Goal: Task Accomplishment & Management: Manage account settings

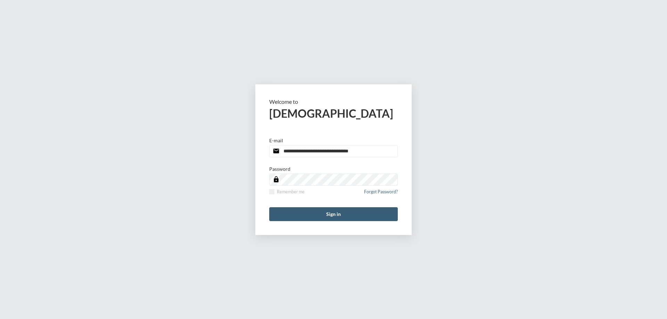
click at [367, 155] on input "**********" at bounding box center [333, 151] width 129 height 12
type input "**********"
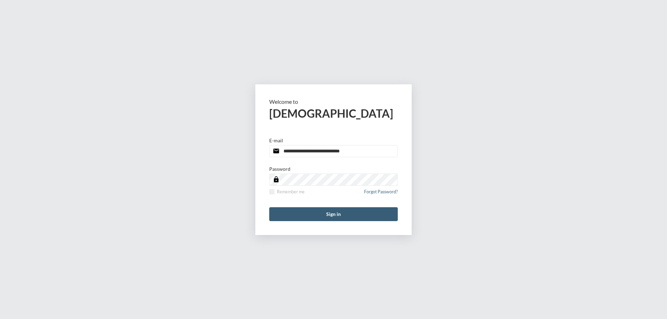
drag, startPoint x: 273, startPoint y: 189, endPoint x: 284, endPoint y: 225, distance: 37.9
click at [273, 189] on span at bounding box center [271, 191] width 5 height 5
click at [292, 222] on form "**********" at bounding box center [333, 159] width 156 height 151
click at [296, 214] on button "Sign in" at bounding box center [333, 214] width 129 height 14
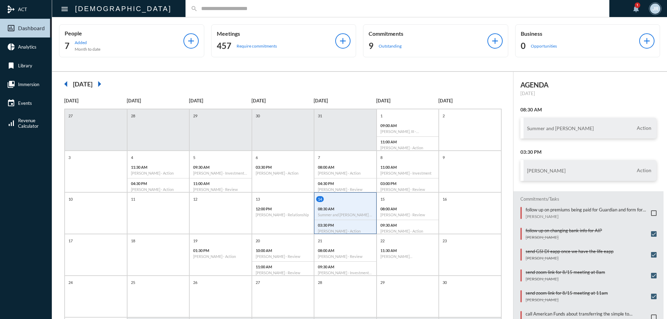
click at [198, 10] on input "text" at bounding box center [401, 9] width 406 height 6
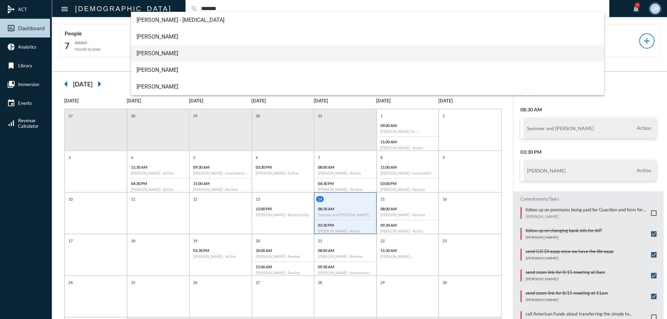
type input "*******"
click at [159, 57] on span "Jazmine Griffin" at bounding box center [368, 53] width 462 height 17
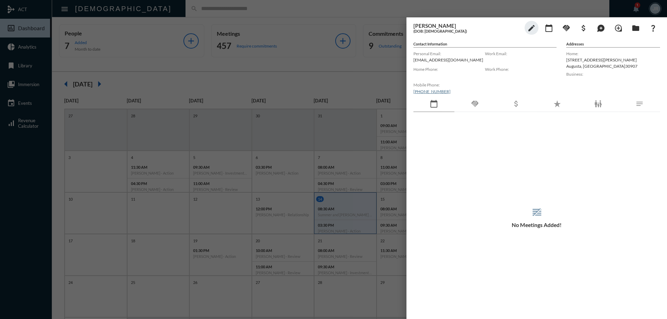
click at [473, 108] on div "handshake" at bounding box center [474, 104] width 41 height 16
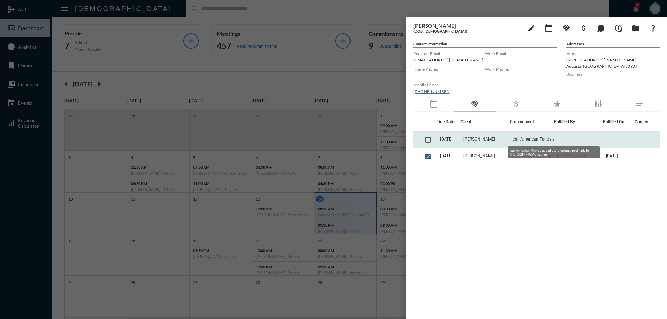
click at [557, 138] on span "call American Funds about transferring the simple to [PERSON_NAME]'s plan" at bounding box center [547, 139] width 69 height 5
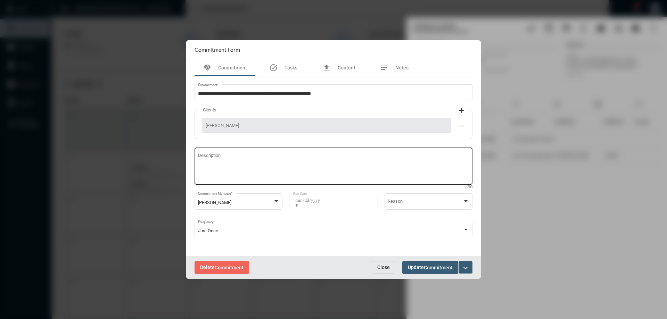
click at [266, 152] on div "Description" at bounding box center [333, 165] width 271 height 39
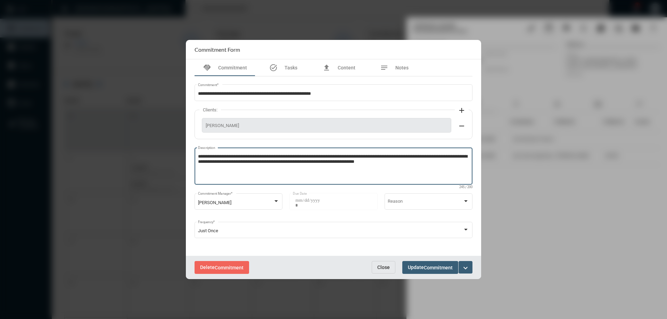
type textarea "**********"
click at [436, 265] on span "Commitment" at bounding box center [438, 268] width 29 height 6
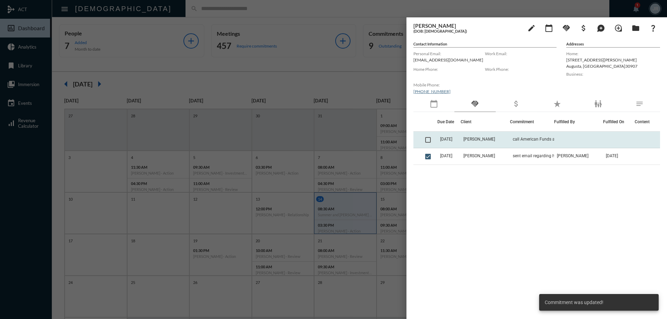
click at [430, 141] on span at bounding box center [428, 140] width 6 height 6
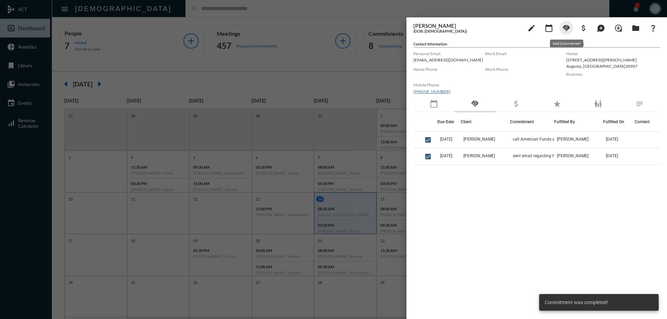
click at [567, 28] on mat-icon "handshake" at bounding box center [566, 28] width 8 height 8
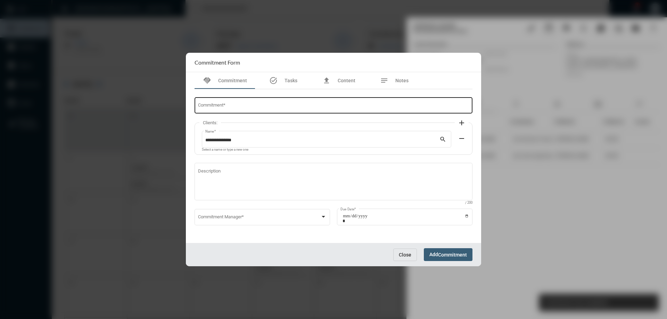
click at [287, 99] on div "Commitment *" at bounding box center [333, 105] width 271 height 18
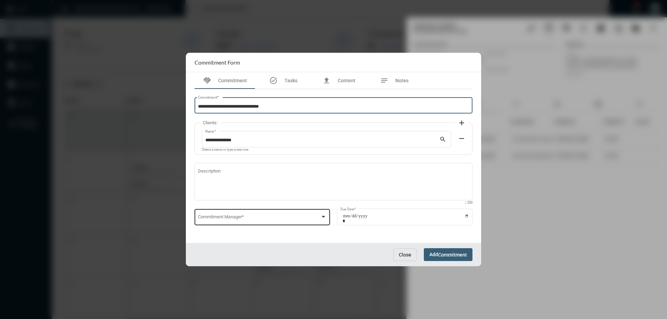
type input "**********"
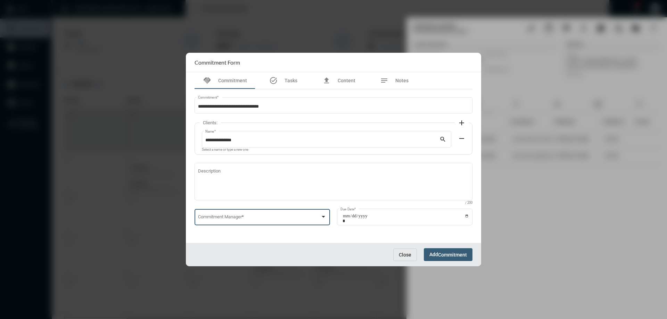
click at [231, 216] on span at bounding box center [259, 218] width 123 height 5
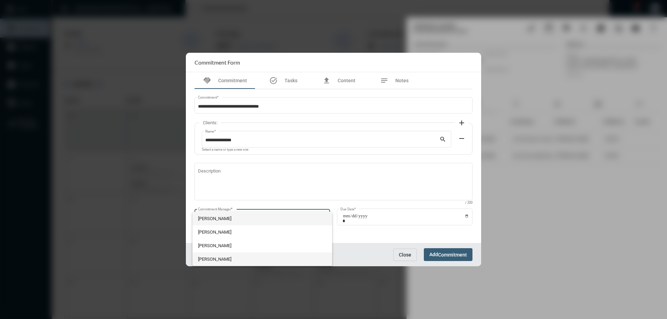
click at [216, 258] on span "Julie Redd" at bounding box center [262, 260] width 129 height 14
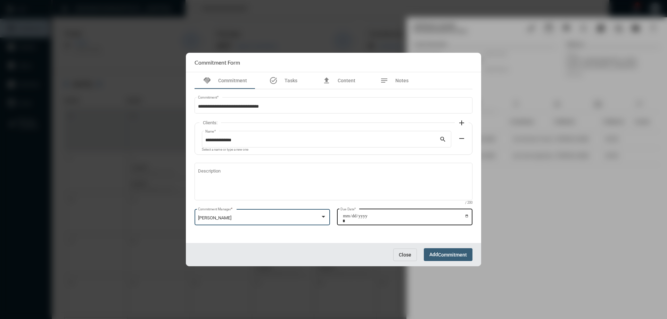
click at [466, 216] on input "Due Date *" at bounding box center [406, 219] width 126 height 10
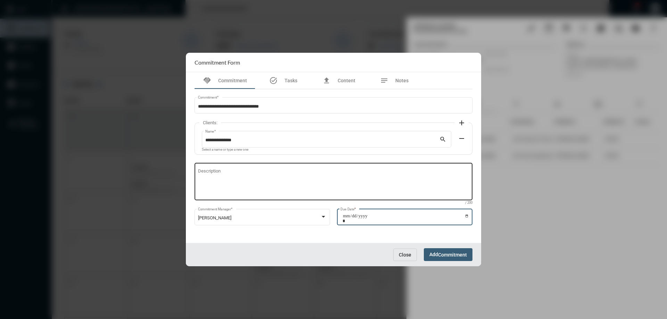
type input "**********"
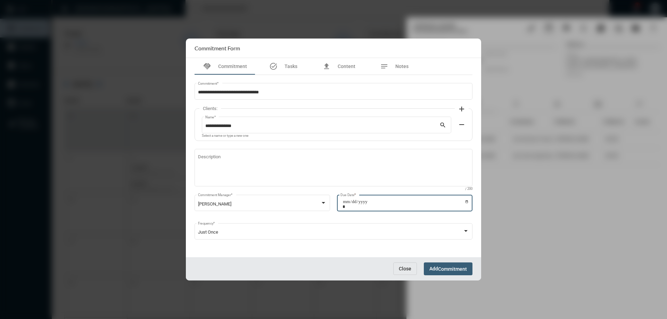
click at [438, 270] on span "Commitment" at bounding box center [452, 269] width 29 height 6
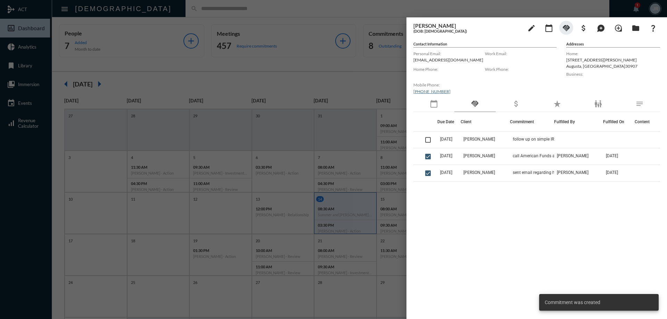
click at [144, 4] on div at bounding box center [333, 159] width 667 height 319
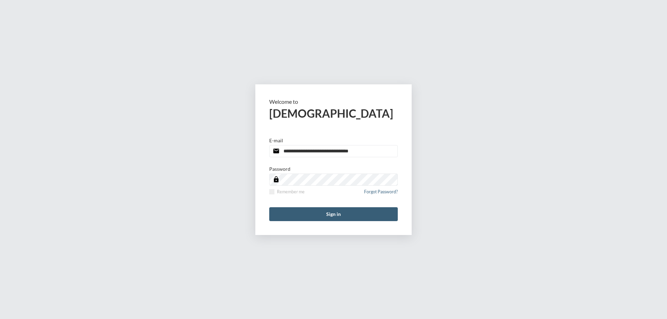
click at [372, 153] on input "**********" at bounding box center [333, 151] width 129 height 12
type input "**********"
click at [270, 192] on span at bounding box center [271, 191] width 5 height 5
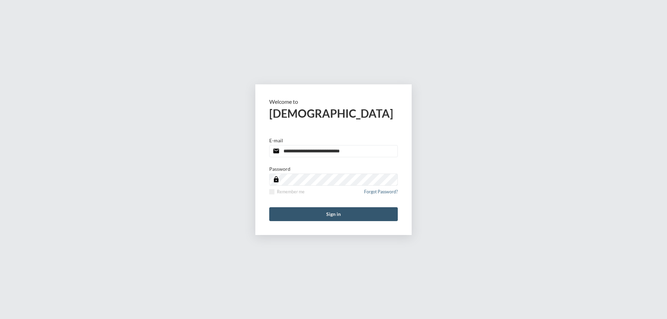
click at [287, 214] on button "Sign in" at bounding box center [333, 214] width 129 height 14
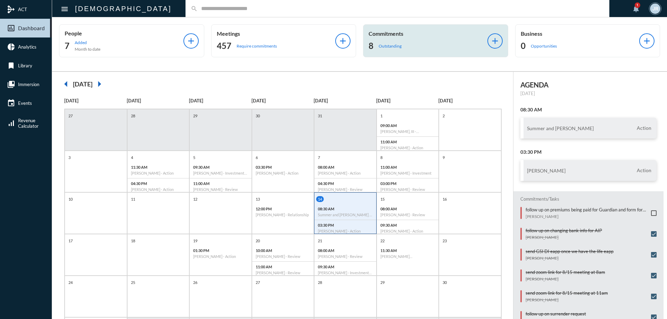
click at [389, 31] on p "Commitments" at bounding box center [428, 33] width 119 height 7
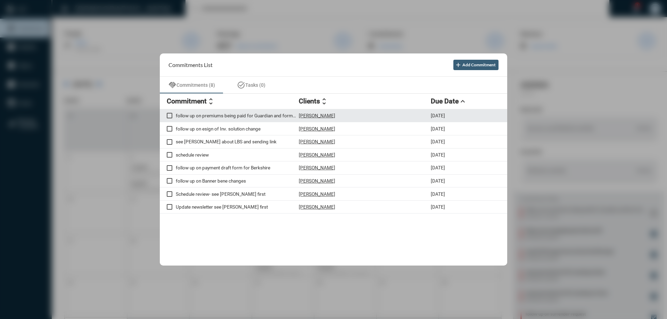
click at [318, 114] on p "[PERSON_NAME]" at bounding box center [317, 116] width 36 height 6
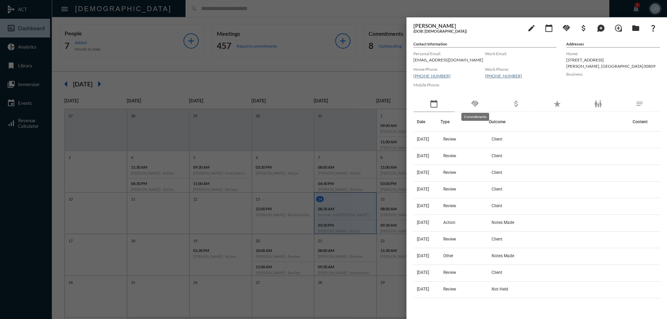
click at [476, 102] on mat-icon "handshake" at bounding box center [475, 104] width 8 height 8
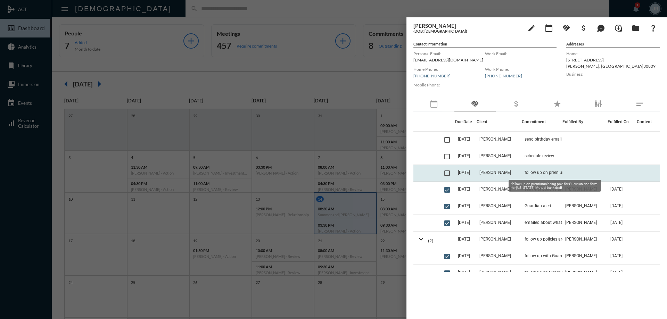
click at [527, 171] on span "follow up on premiums being paid for Guardian and form for [US_STATE] Mutual ba…" at bounding box center [559, 172] width 69 height 5
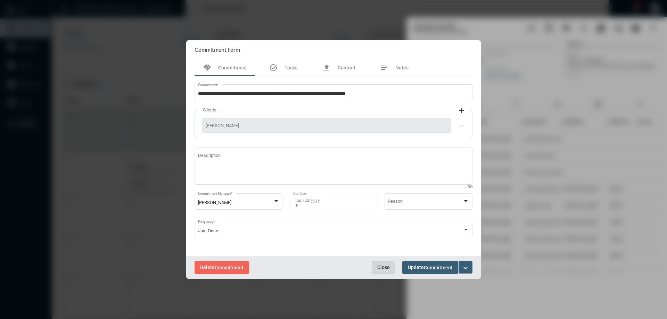
click at [386, 265] on span "Close" at bounding box center [383, 268] width 13 height 6
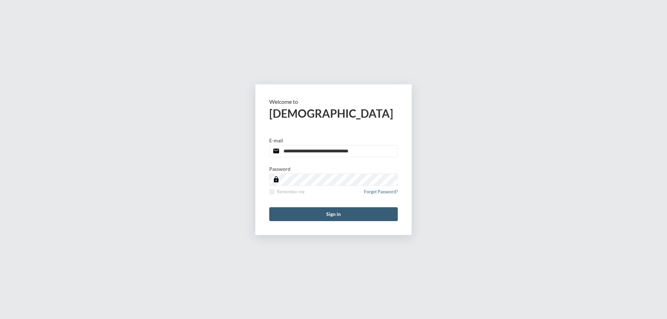
click at [373, 156] on input "**********" at bounding box center [333, 151] width 129 height 12
type input "**********"
click at [271, 192] on span at bounding box center [271, 191] width 5 height 5
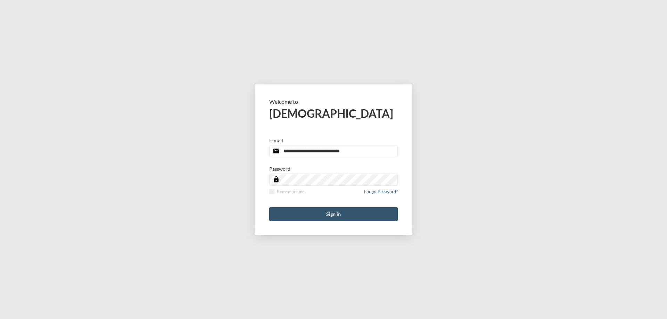
click at [284, 217] on button "Sign in" at bounding box center [333, 214] width 129 height 14
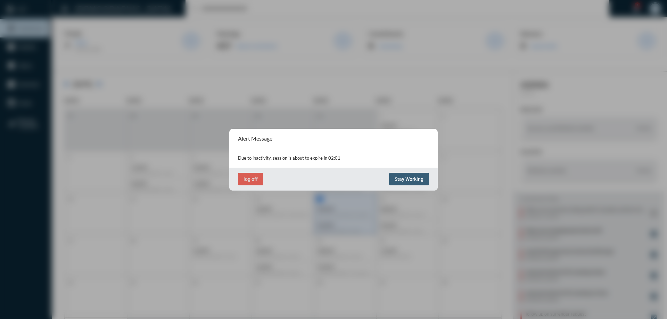
click at [404, 177] on span "Stay Working" at bounding box center [409, 179] width 29 height 6
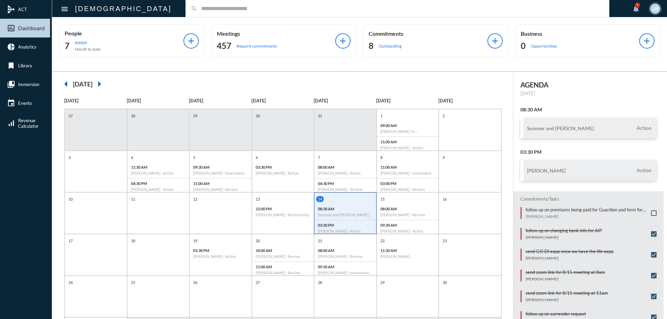
click at [186, 13] on div "search" at bounding box center [398, 8] width 424 height 17
click at [198, 8] on input "text" at bounding box center [401, 9] width 406 height 6
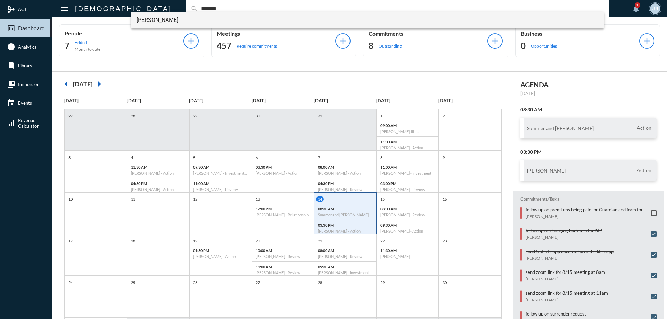
type input "*******"
click at [157, 19] on span "John Swenson" at bounding box center [368, 20] width 462 height 17
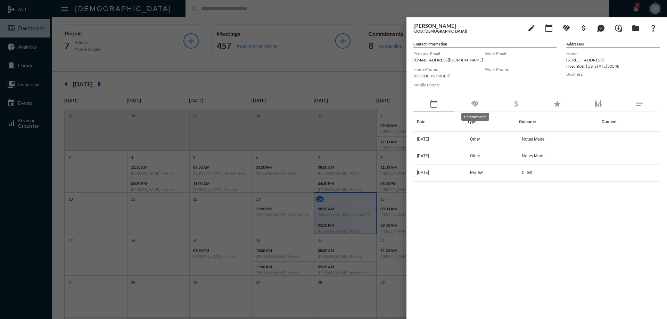
click at [473, 102] on mat-icon "handshake" at bounding box center [475, 104] width 8 height 8
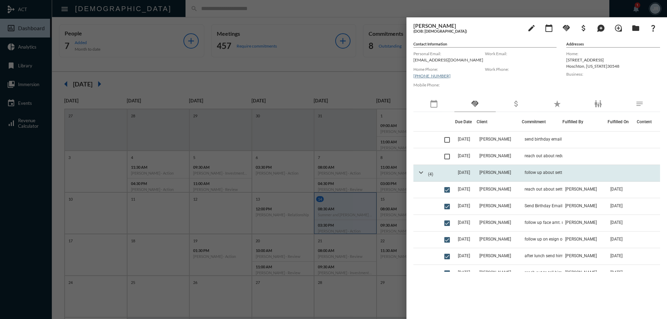
click at [420, 173] on mat-icon "expand_more" at bounding box center [421, 172] width 8 height 8
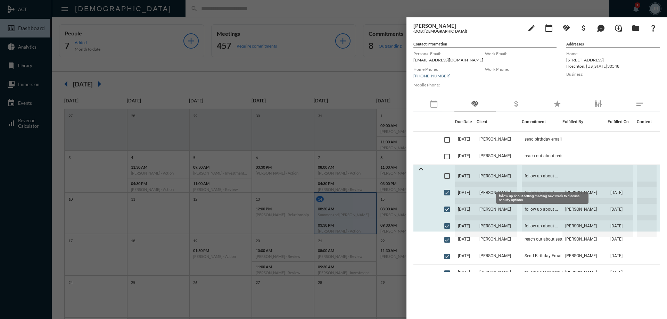
click at [529, 172] on span "follow up about setting meeting next week to discuss annuity options" at bounding box center [542, 176] width 41 height 22
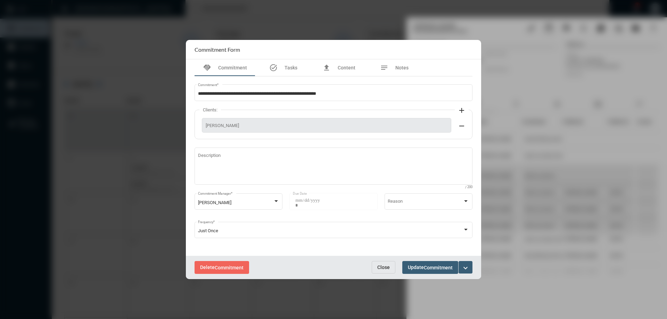
click at [379, 267] on span "Close" at bounding box center [383, 268] width 13 height 6
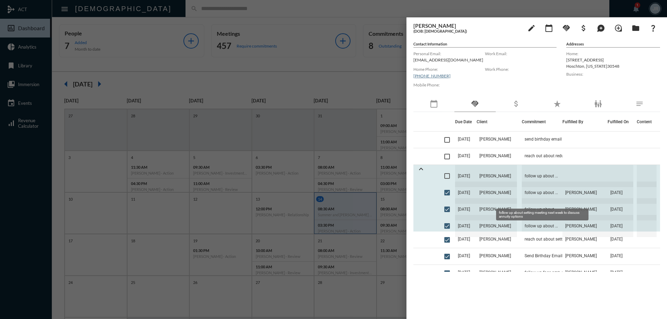
click at [529, 192] on span "follow up about setting meeting next week to discuss annuity options" at bounding box center [542, 193] width 41 height 22
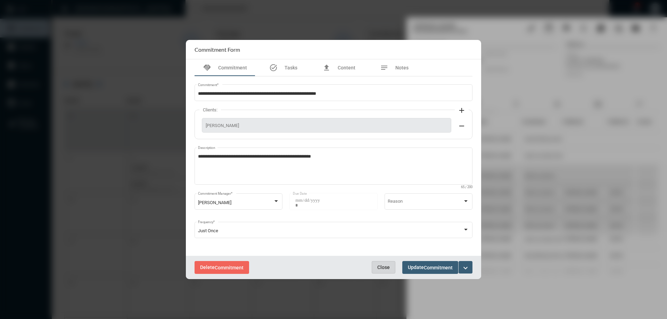
click at [386, 263] on button "Close" at bounding box center [384, 267] width 24 height 13
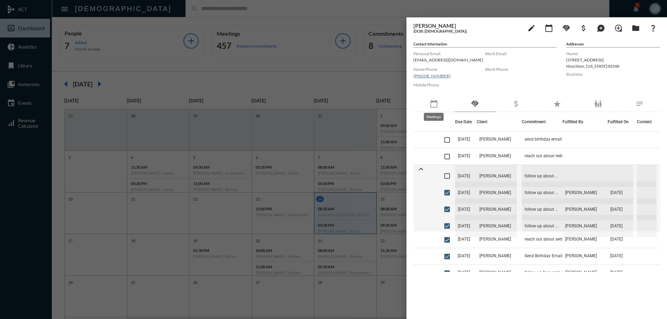
click at [437, 102] on mat-icon "calendar_today" at bounding box center [434, 104] width 8 height 8
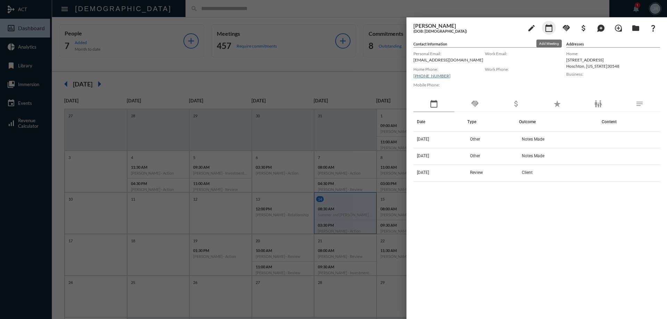
click at [551, 29] on mat-icon "calendar_today" at bounding box center [549, 28] width 8 height 8
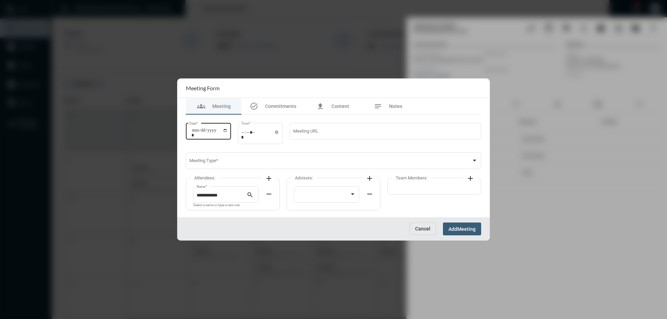
click at [228, 129] on input "Date *" at bounding box center [209, 133] width 36 height 10
drag, startPoint x: 410, startPoint y: 220, endPoint x: 414, endPoint y: 228, distance: 8.5
click at [411, 222] on div "Cancel Add Meeting" at bounding box center [333, 228] width 313 height 23
click at [414, 228] on button "Cancel" at bounding box center [423, 229] width 26 height 13
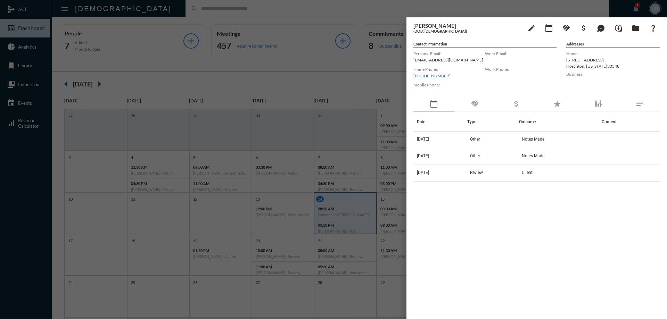
click at [157, 6] on div at bounding box center [333, 159] width 667 height 319
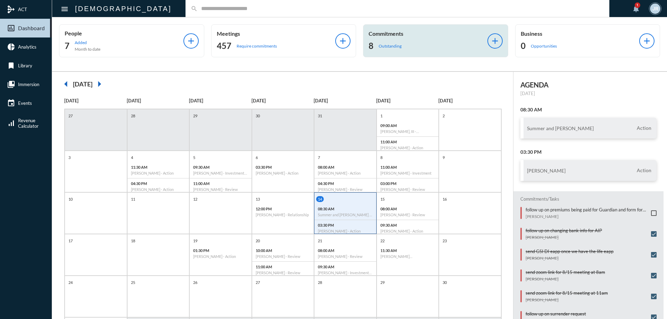
click at [401, 40] on div "Commitments 8 Outstanding" at bounding box center [428, 40] width 119 height 21
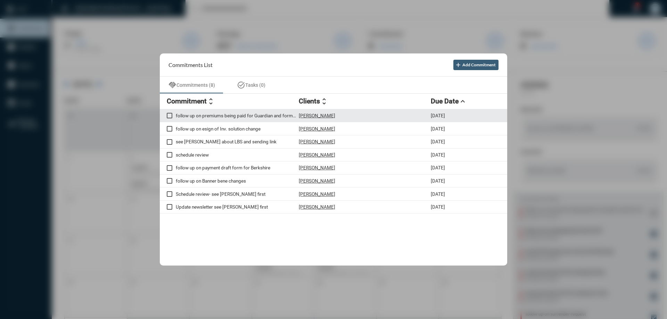
click at [312, 115] on p "[PERSON_NAME]" at bounding box center [317, 116] width 36 height 6
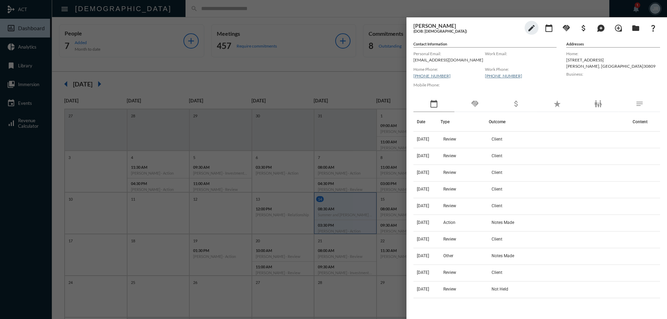
click at [481, 104] on div "handshake" at bounding box center [474, 104] width 41 height 16
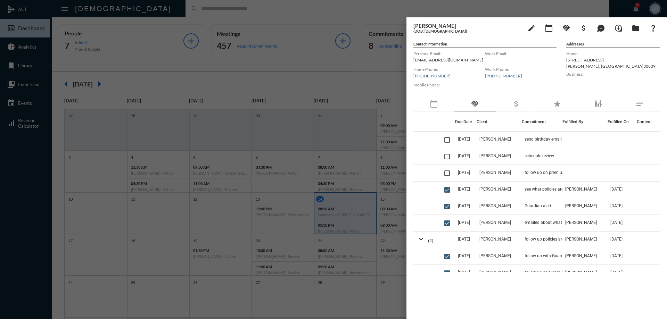
click at [283, 11] on div at bounding box center [333, 159] width 667 height 319
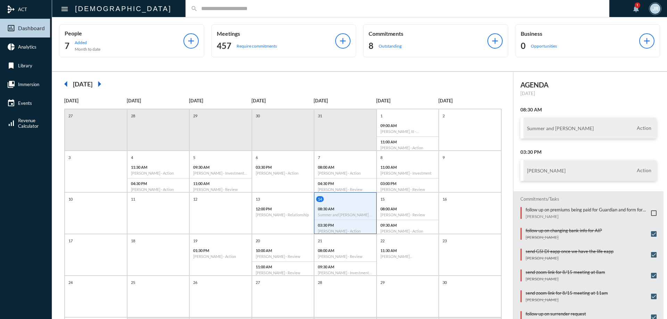
click at [198, 8] on input "text" at bounding box center [401, 9] width 406 height 6
click at [198, 6] on input "text" at bounding box center [401, 9] width 406 height 6
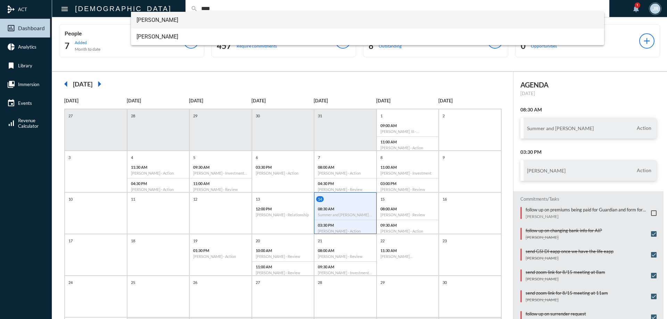
type input "****"
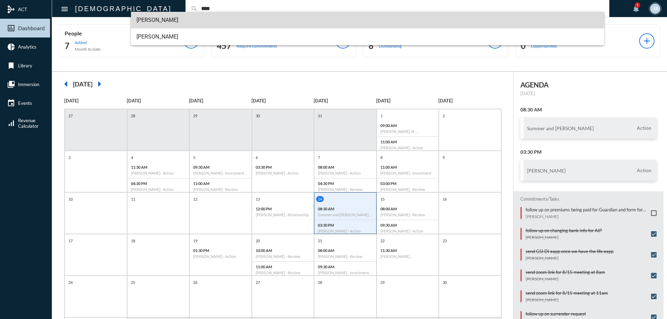
click at [161, 18] on span "Chanda Bhat" at bounding box center [368, 20] width 462 height 17
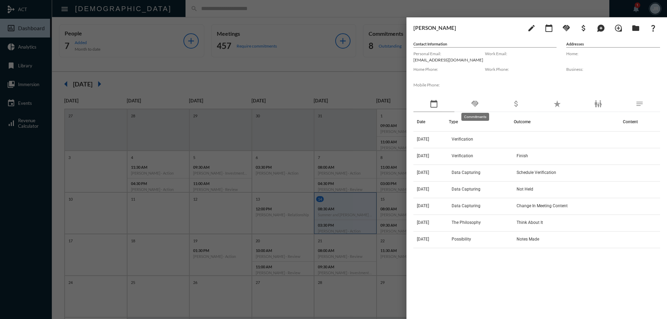
click at [471, 106] on div "handshake" at bounding box center [474, 104] width 41 height 16
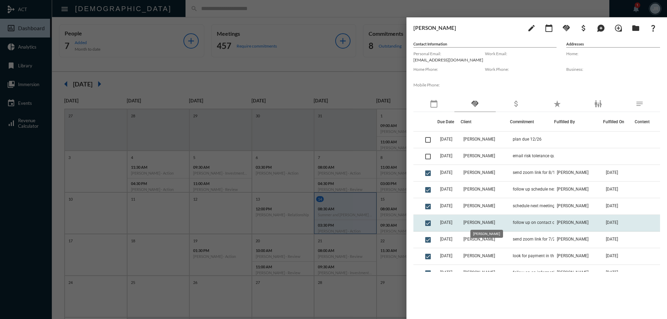
click at [477, 221] on span "[PERSON_NAME]" at bounding box center [479, 222] width 32 height 5
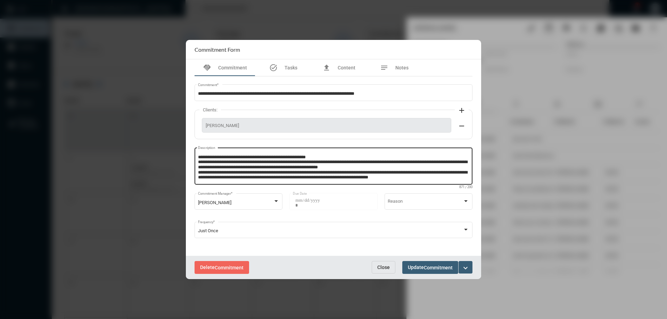
scroll to position [15, 0]
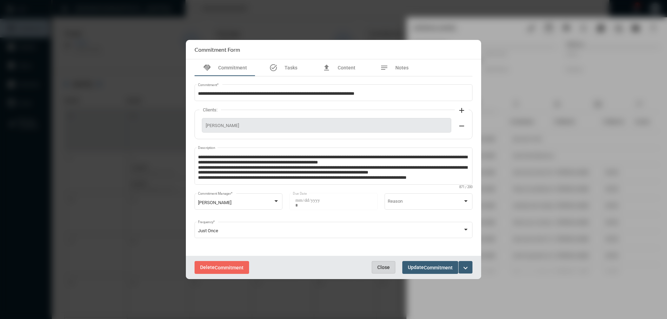
click at [378, 265] on span "Close" at bounding box center [383, 268] width 13 height 6
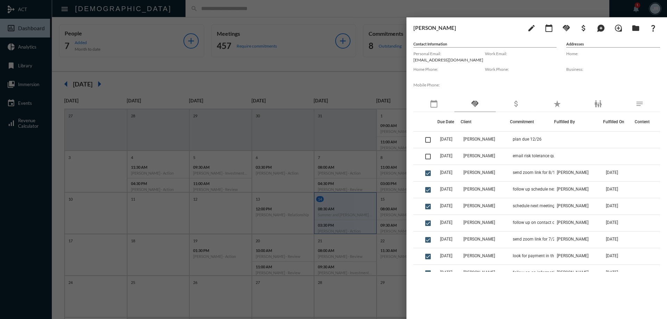
click at [184, 22] on div at bounding box center [333, 159] width 667 height 319
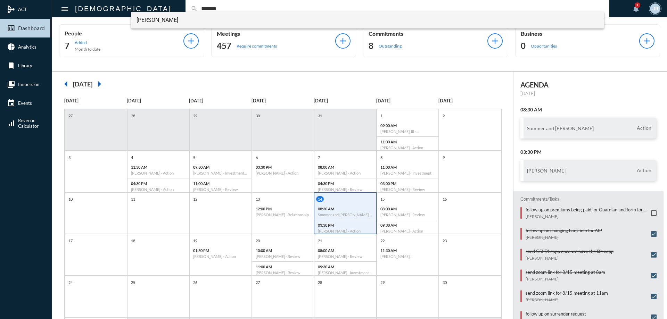
type input "*******"
click at [154, 21] on span "Dino Dakuras" at bounding box center [368, 20] width 462 height 17
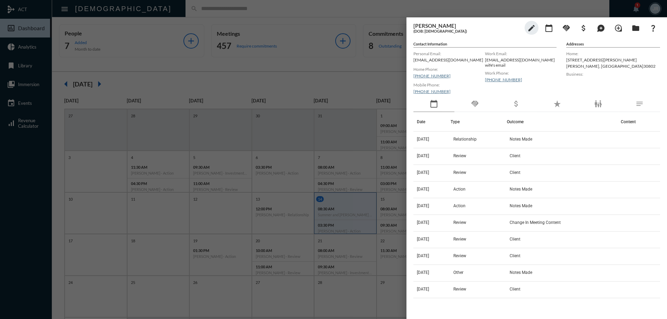
click at [482, 99] on div "handshake" at bounding box center [474, 104] width 41 height 16
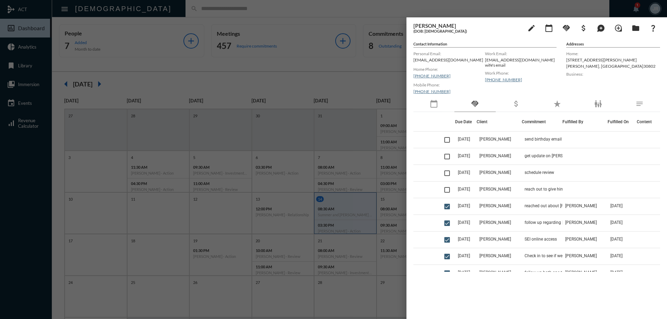
click at [153, 9] on div at bounding box center [333, 159] width 667 height 319
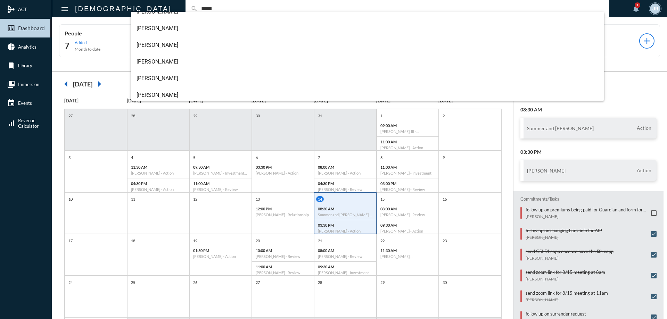
scroll to position [78, 0]
click at [198, 9] on input "*****" at bounding box center [401, 9] width 406 height 6
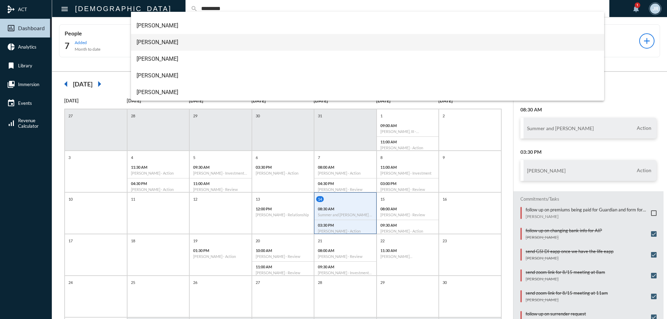
scroll to position [0, 0]
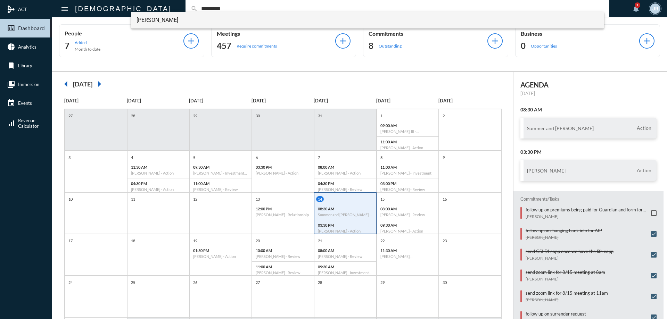
type input "*********"
click at [159, 24] on span "Ron Davis" at bounding box center [368, 20] width 462 height 17
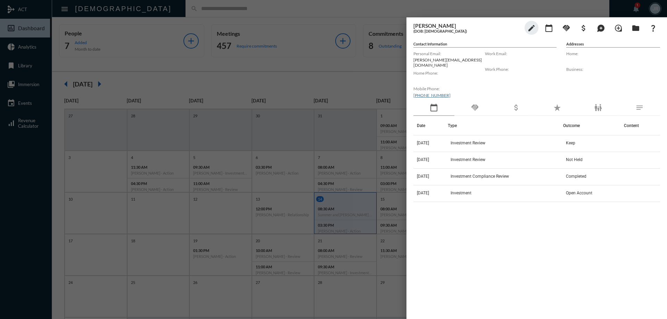
click at [480, 103] on div "handshake" at bounding box center [474, 108] width 41 height 16
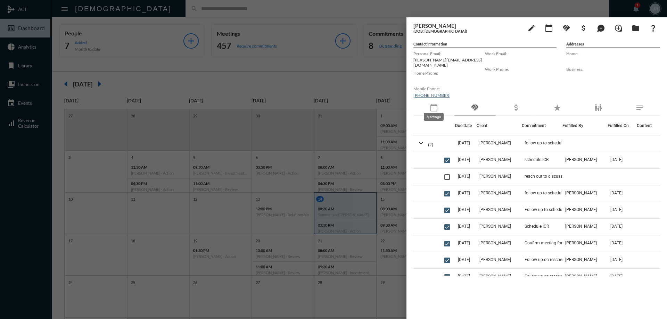
click at [432, 104] on mat-icon "calendar_today" at bounding box center [434, 108] width 8 height 8
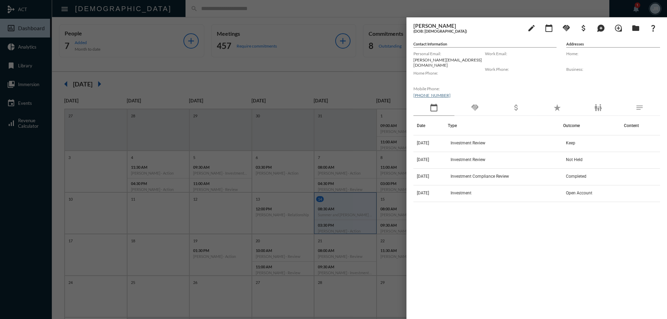
click at [481, 105] on div "handshake" at bounding box center [474, 108] width 41 height 16
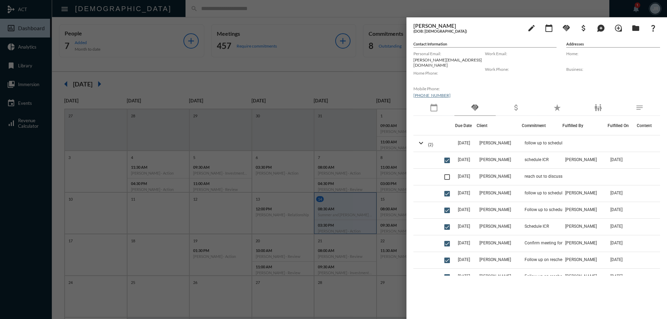
click at [443, 108] on div "calendar_today" at bounding box center [433, 108] width 41 height 16
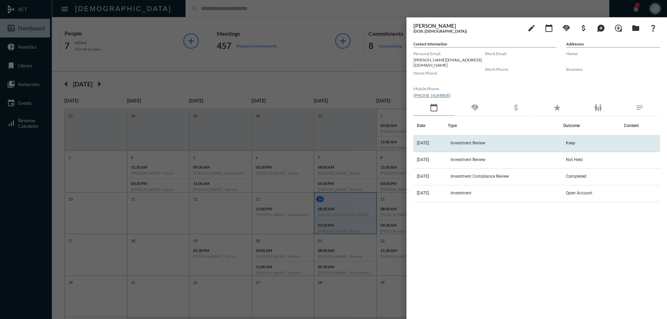
click at [485, 141] on span "Investment Review" at bounding box center [468, 143] width 35 height 5
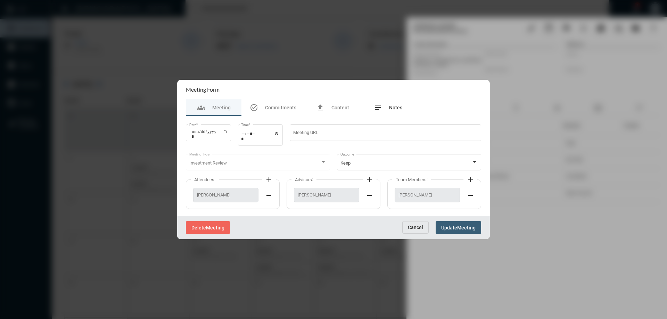
click at [400, 112] on div "notes Notes" at bounding box center [388, 108] width 28 height 8
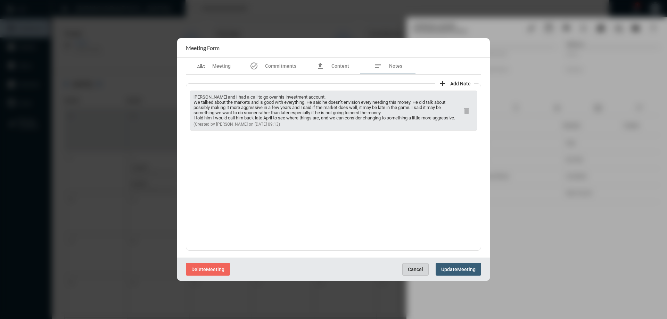
click at [418, 264] on button "Cancel" at bounding box center [415, 269] width 26 height 13
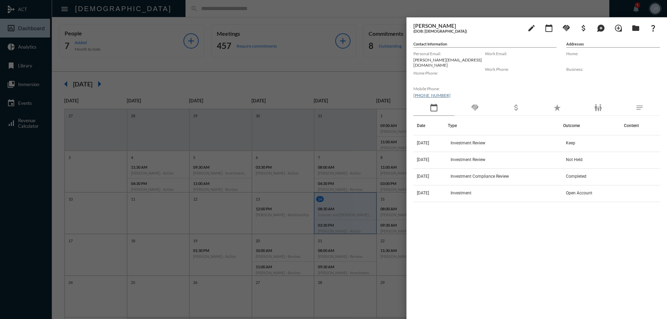
click at [486, 107] on div "handshake" at bounding box center [474, 108] width 41 height 16
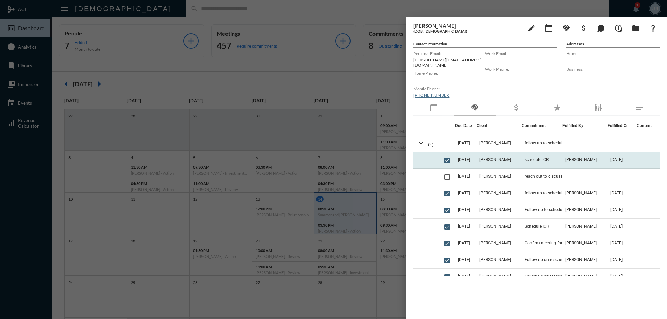
click at [509, 158] on td "Ron Davis" at bounding box center [499, 160] width 45 height 17
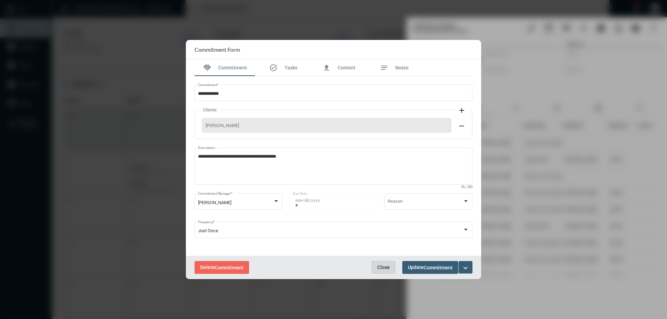
click at [389, 268] on span "Close" at bounding box center [383, 268] width 13 height 6
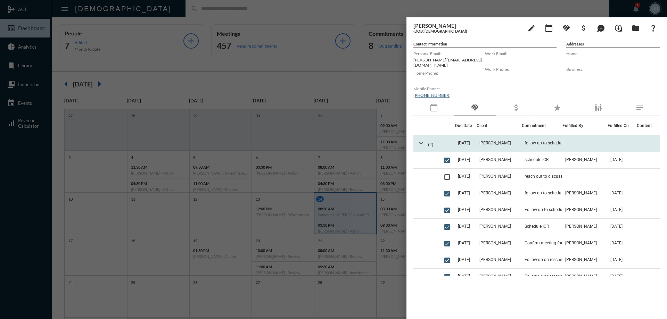
click at [421, 140] on mat-icon "expand_more" at bounding box center [421, 143] width 8 height 8
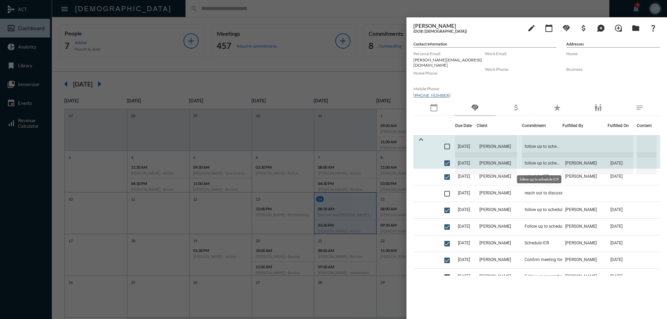
click at [534, 160] on span "follow up to schedule ICR" at bounding box center [542, 163] width 41 height 22
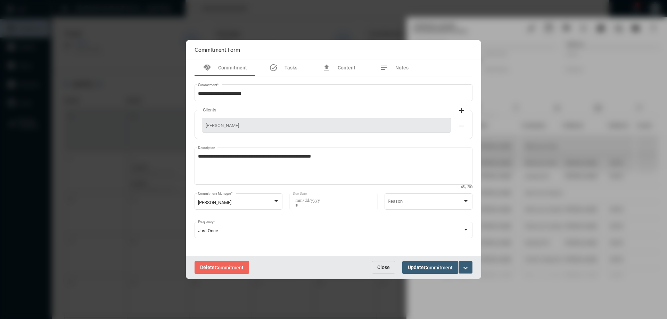
click at [378, 266] on span "Close" at bounding box center [383, 268] width 13 height 6
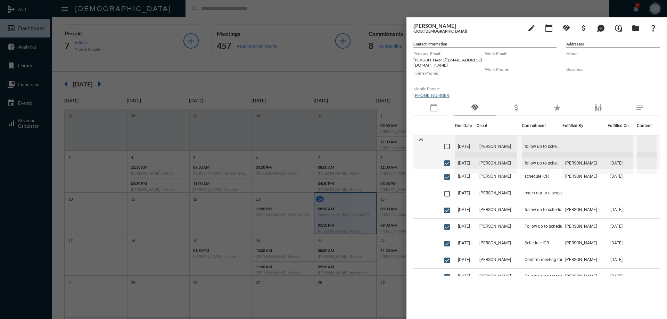
click at [261, 12] on div at bounding box center [333, 159] width 667 height 319
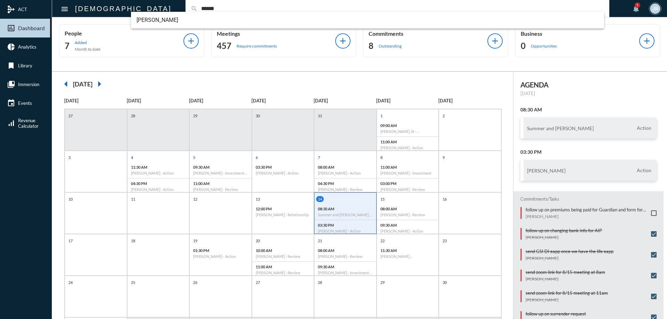
type input "******"
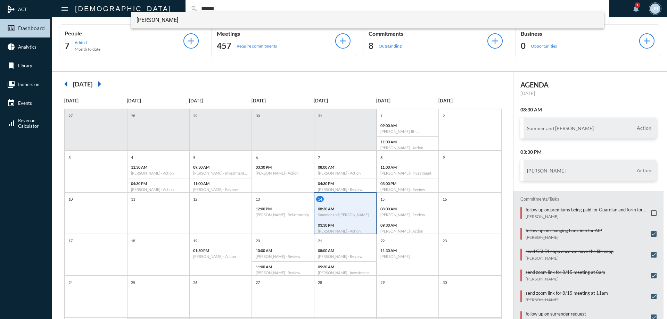
click at [157, 18] on span "Tracy Durand" at bounding box center [368, 20] width 462 height 17
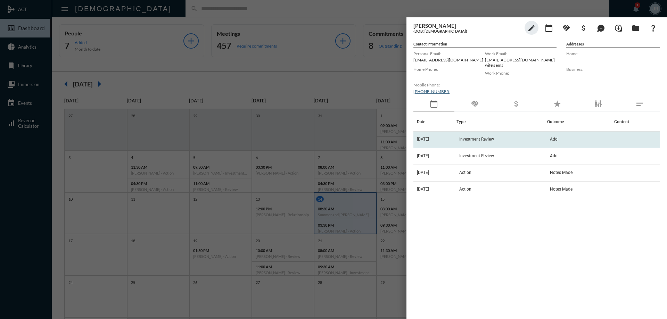
click at [454, 140] on td "7/24/24" at bounding box center [434, 140] width 43 height 17
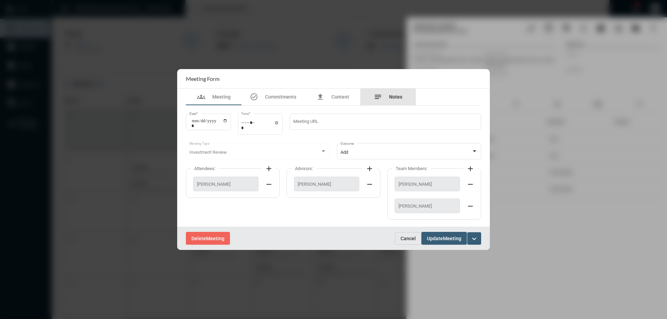
click at [392, 97] on span "Notes" at bounding box center [395, 97] width 13 height 6
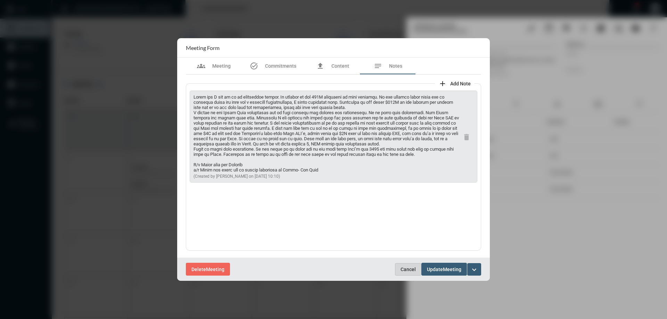
click at [404, 267] on span "Cancel" at bounding box center [408, 270] width 15 height 6
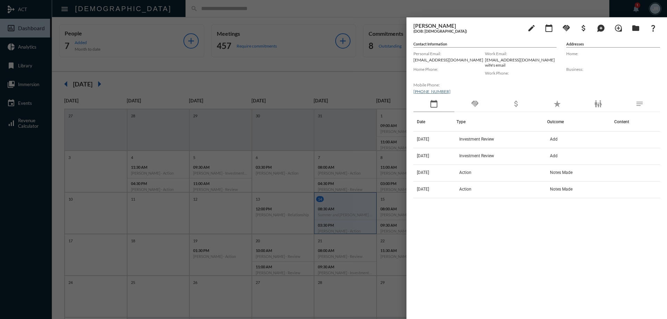
click at [470, 100] on div "handshake" at bounding box center [474, 104] width 41 height 16
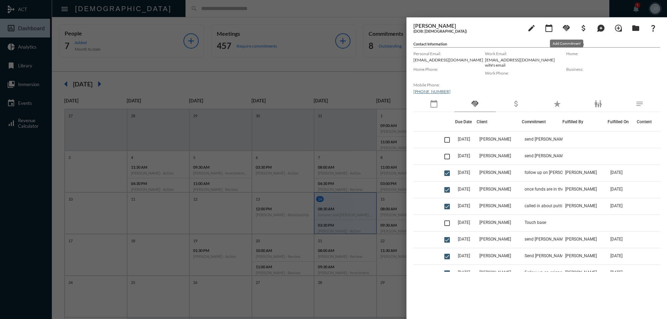
click at [563, 28] on mat-icon "handshake" at bounding box center [566, 28] width 8 height 8
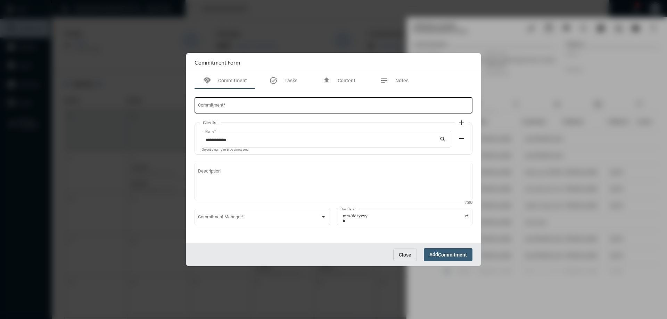
click at [228, 108] on input "Commitment *" at bounding box center [333, 106] width 271 height 5
click at [411, 253] on button "Close" at bounding box center [405, 255] width 24 height 13
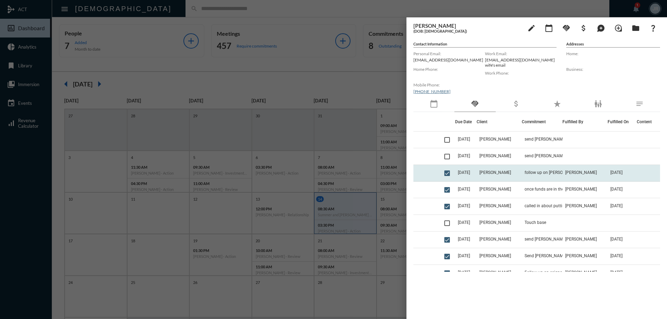
click at [470, 171] on span "[DATE]" at bounding box center [464, 172] width 12 height 5
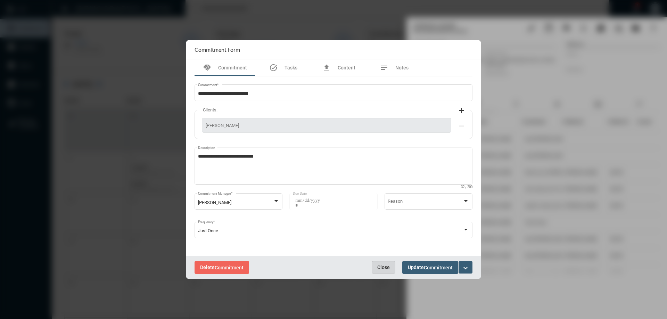
click at [381, 268] on span "Close" at bounding box center [383, 268] width 13 height 6
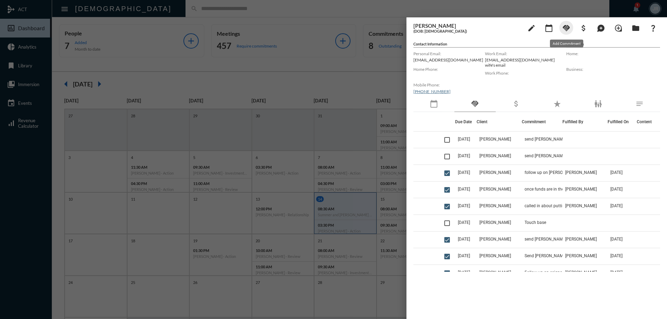
click at [567, 28] on mat-icon "handshake" at bounding box center [566, 28] width 8 height 8
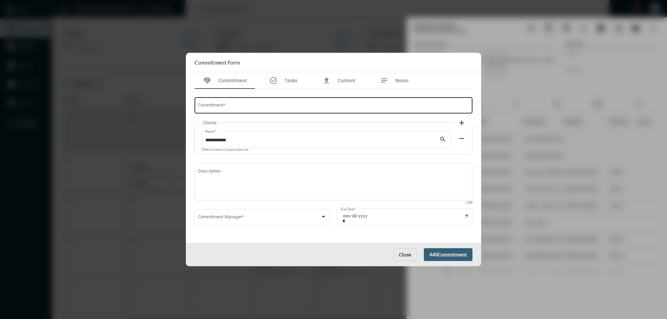
click at [216, 102] on div "Commitment *" at bounding box center [333, 105] width 271 height 18
type input "**********"
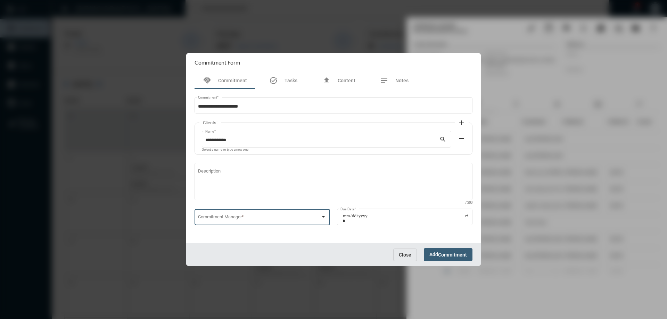
click at [249, 221] on span at bounding box center [259, 218] width 123 height 5
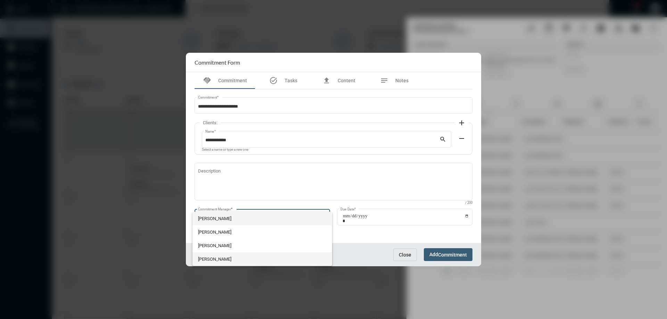
click at [222, 261] on span "[PERSON_NAME]" at bounding box center [262, 260] width 129 height 14
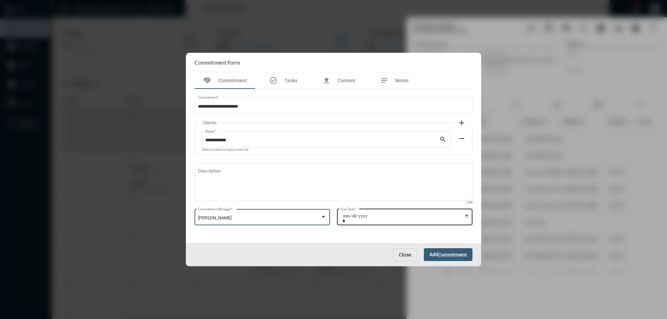
click at [467, 217] on input "Due Date *" at bounding box center [406, 219] width 126 height 10
type input "**********"
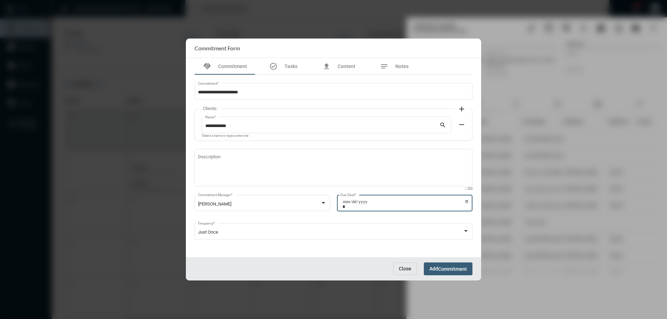
click at [460, 268] on span "Commitment" at bounding box center [452, 269] width 29 height 6
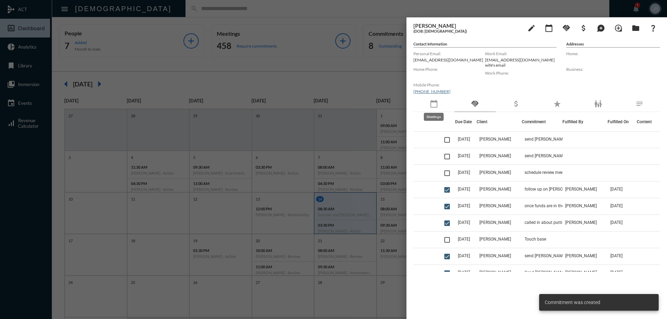
click at [435, 104] on mat-icon "calendar_today" at bounding box center [434, 104] width 8 height 8
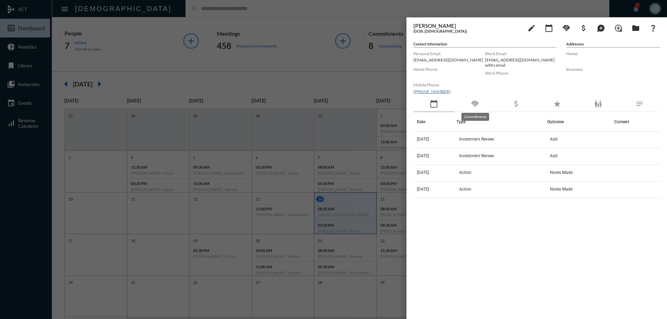
click at [476, 105] on mat-icon "handshake" at bounding box center [475, 104] width 8 height 8
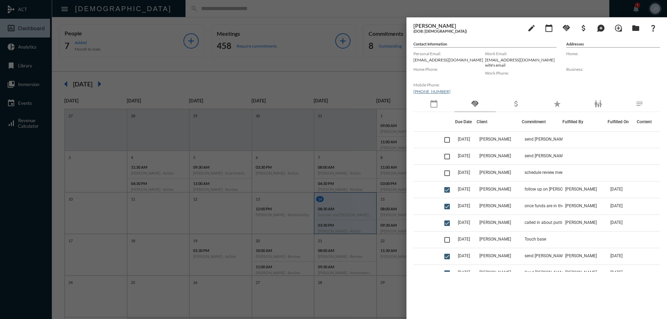
click at [170, 11] on div at bounding box center [333, 159] width 667 height 319
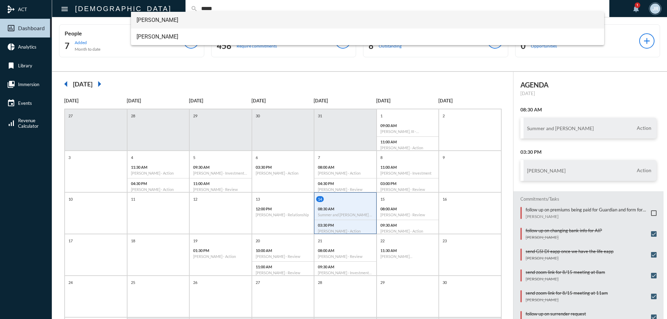
type input "*****"
click at [165, 16] on span "Chase Frady" at bounding box center [368, 20] width 462 height 17
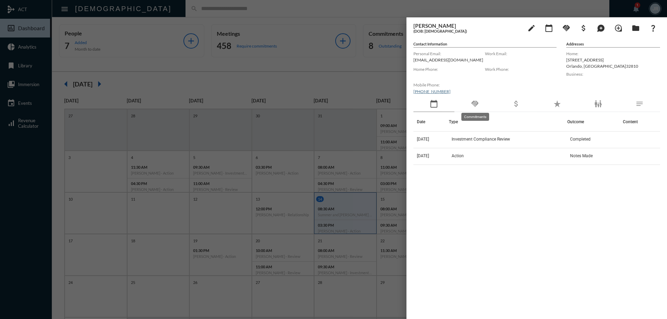
click at [479, 104] on mat-icon "handshake" at bounding box center [475, 104] width 8 height 8
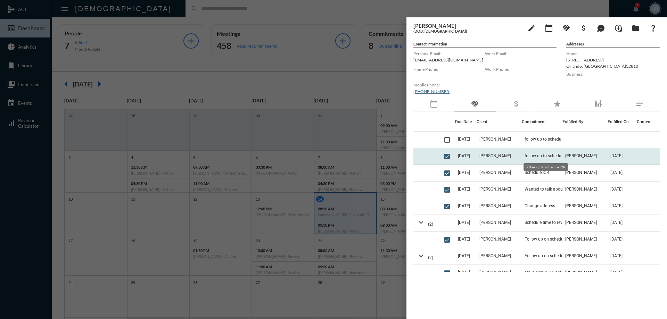
click at [529, 158] on span "follow up to schedule ICR" at bounding box center [548, 156] width 47 height 5
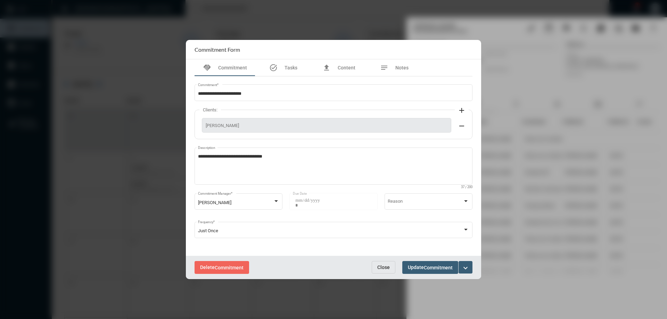
click at [379, 265] on span "Close" at bounding box center [383, 268] width 13 height 6
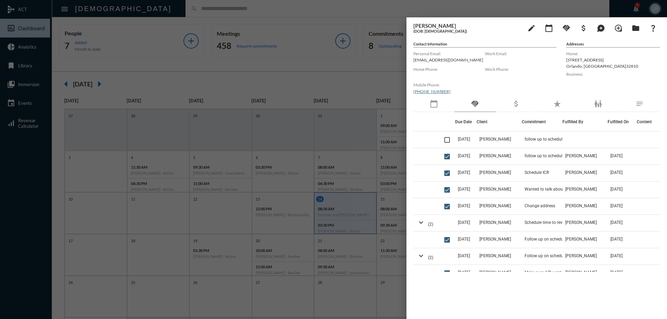
click at [156, 8] on div at bounding box center [333, 159] width 667 height 319
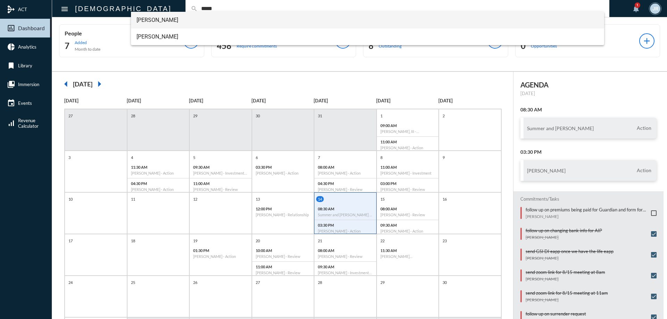
type input "*****"
click at [148, 22] on span "James Gable" at bounding box center [368, 20] width 462 height 17
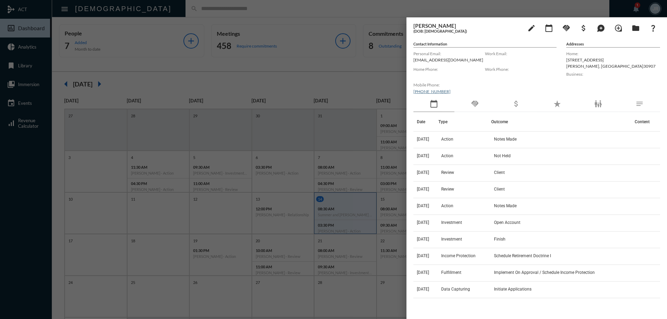
click at [475, 112] on div "handshake" at bounding box center [474, 104] width 41 height 16
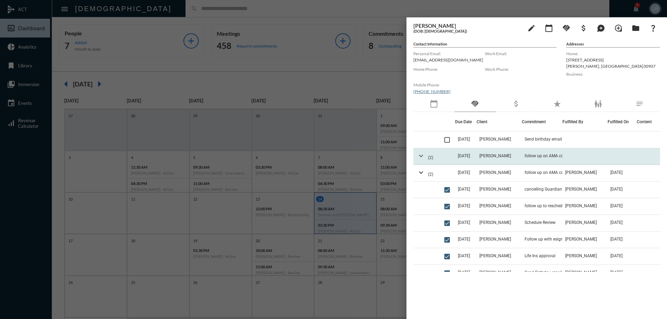
click at [422, 156] on mat-icon "expand_more" at bounding box center [421, 156] width 8 height 8
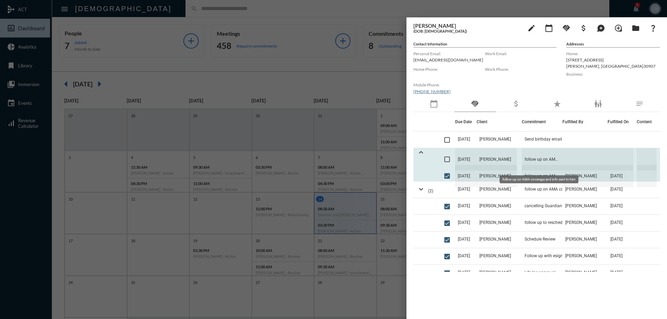
click at [534, 159] on span "follow up on AMA coverage and info sent to him" at bounding box center [542, 159] width 41 height 22
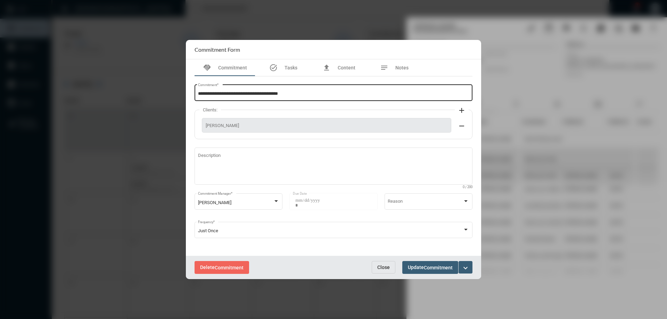
click at [304, 93] on input "**********" at bounding box center [333, 93] width 271 height 5
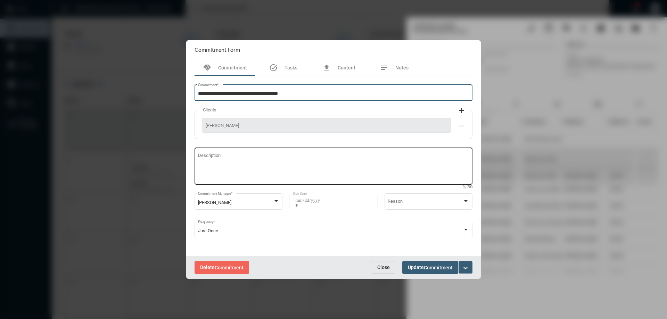
click at [230, 156] on textarea "Description" at bounding box center [333, 167] width 271 height 27
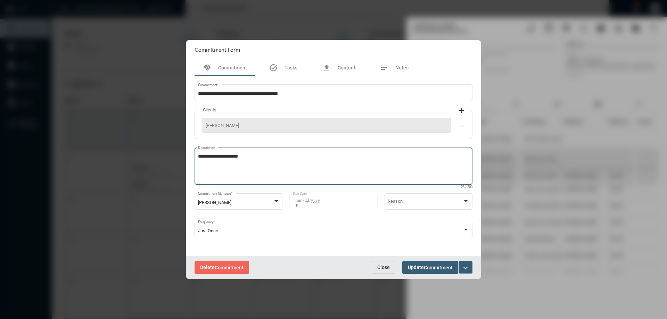
type textarea "**********"
drag, startPoint x: 261, startPoint y: 161, endPoint x: 171, endPoint y: 159, distance: 90.0
click at [171, 159] on div "**********" at bounding box center [333, 159] width 667 height 319
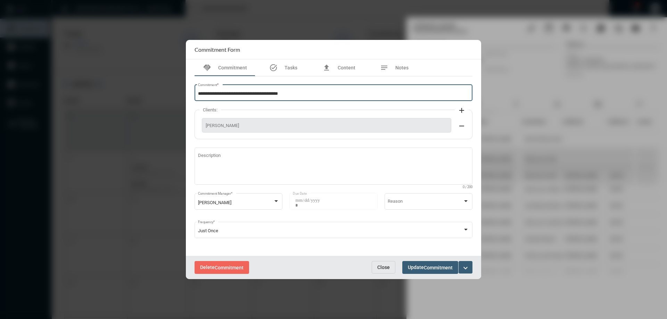
drag, startPoint x: 295, startPoint y: 93, endPoint x: 313, endPoint y: 98, distance: 18.9
click at [296, 94] on input "**********" at bounding box center [333, 93] width 271 height 5
type input "**********"
click at [431, 267] on span "Commitment" at bounding box center [438, 268] width 29 height 6
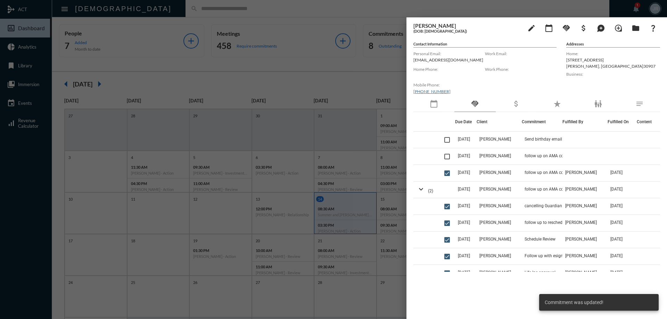
click at [239, 10] on div at bounding box center [333, 159] width 667 height 319
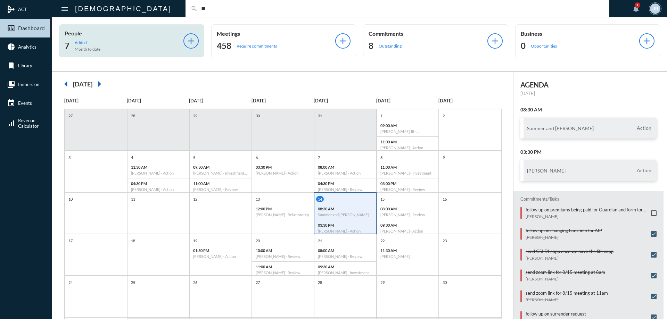
type input "*"
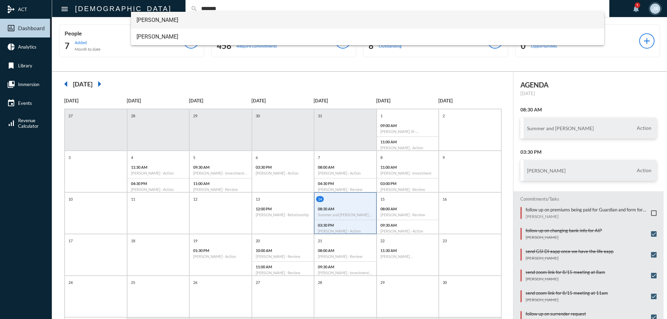
type input "*******"
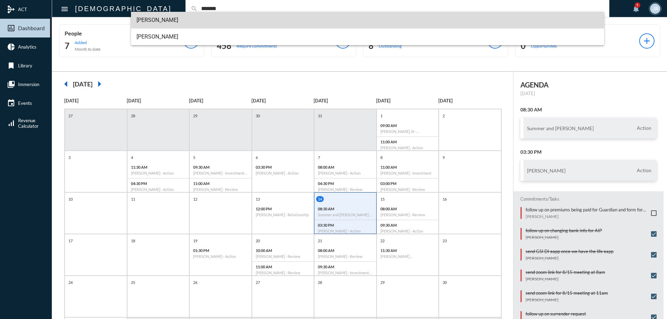
click at [162, 20] on span "Hannah R Lambert" at bounding box center [368, 20] width 462 height 17
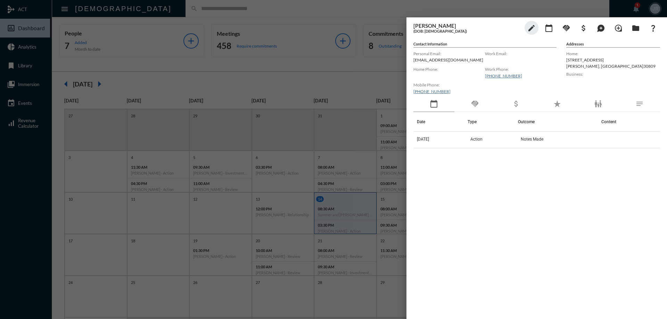
click at [478, 104] on mat-icon "handshake" at bounding box center [475, 104] width 8 height 8
click at [146, 13] on div at bounding box center [333, 159] width 667 height 319
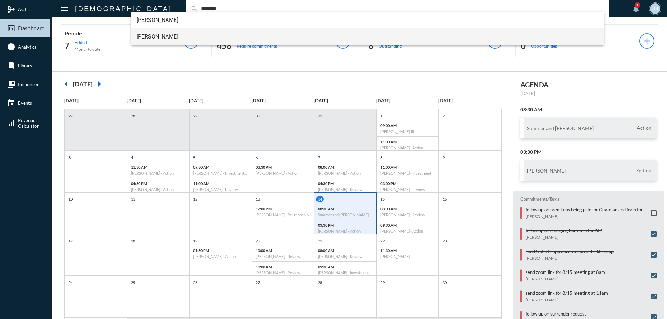
type input "*******"
click at [149, 36] on span "Hunter Lambert" at bounding box center [368, 36] width 462 height 17
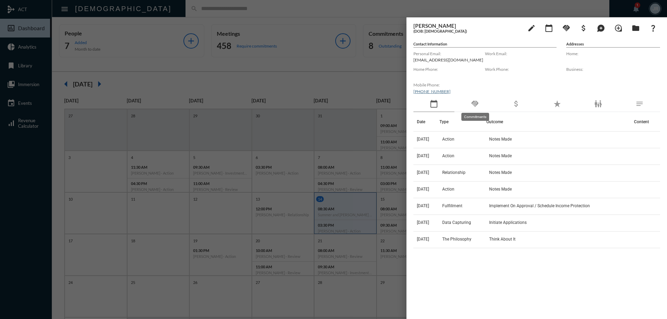
click at [474, 103] on mat-icon "handshake" at bounding box center [475, 104] width 8 height 8
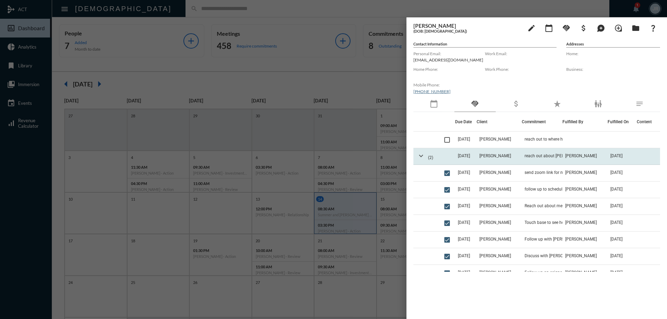
click at [419, 156] on mat-icon "expand_more" at bounding box center [421, 156] width 8 height 8
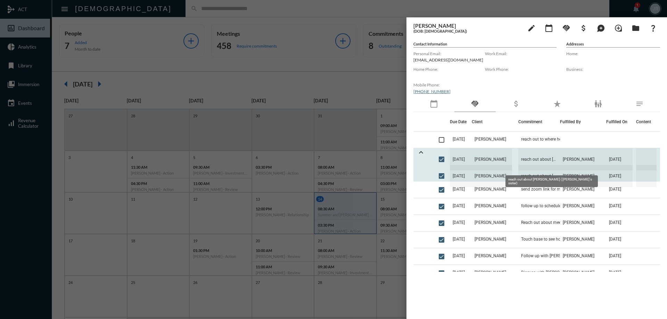
click at [523, 160] on span "reach out about menton ( Hannah's sister)" at bounding box center [539, 159] width 42 height 22
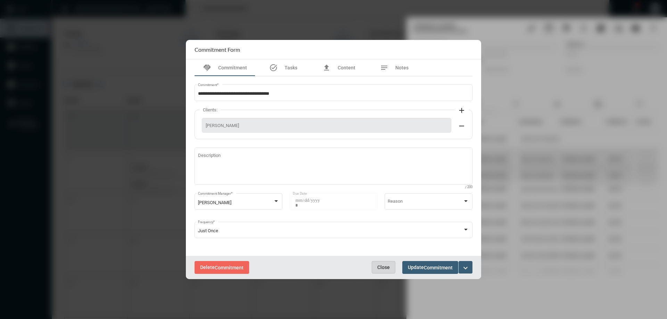
click at [385, 265] on span "Close" at bounding box center [383, 268] width 13 height 6
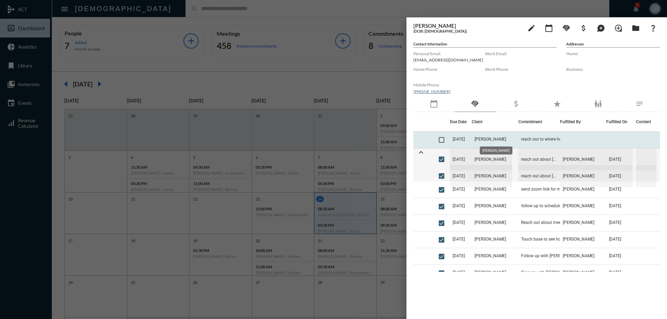
click at [496, 137] on span "Hunter Lambert" at bounding box center [491, 139] width 32 height 5
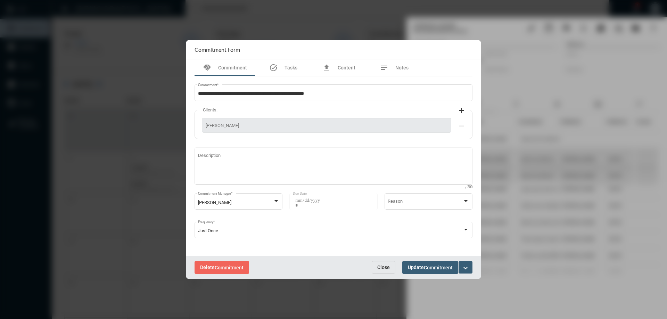
click at [381, 267] on span "Close" at bounding box center [383, 268] width 13 height 6
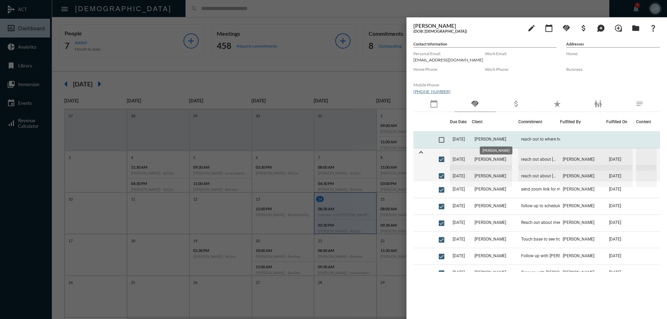
click at [503, 140] on span "Hunter Lambert" at bounding box center [491, 139] width 32 height 5
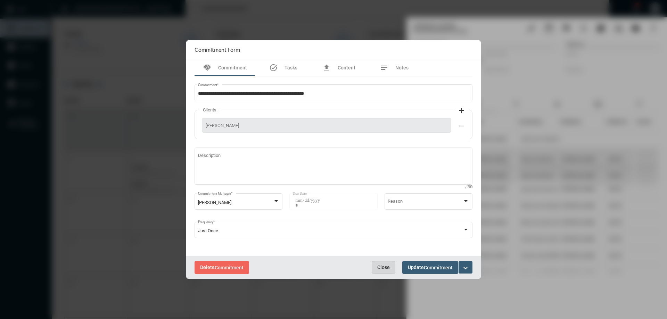
click at [383, 264] on button "Close" at bounding box center [384, 267] width 24 height 13
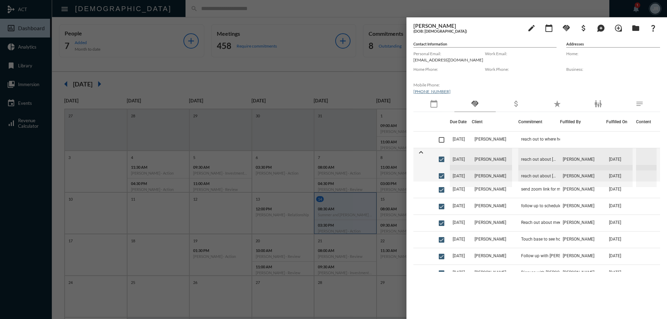
click at [160, 12] on div at bounding box center [333, 159] width 667 height 319
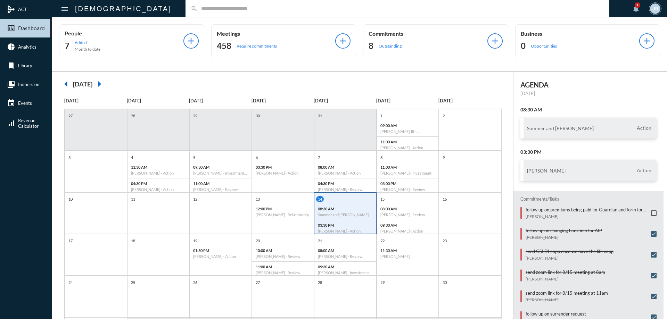
type input "*"
click at [198, 7] on input "text" at bounding box center [401, 9] width 406 height 6
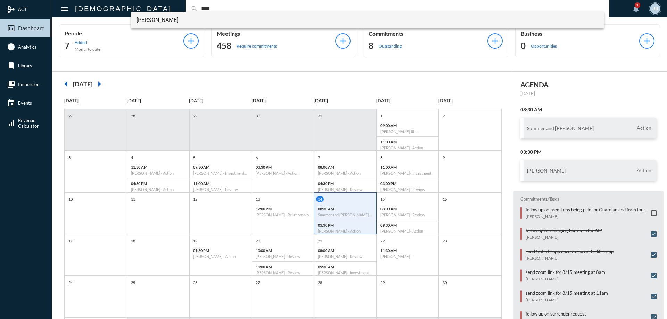
type input "****"
click at [159, 21] on span "Dino Dakuras" at bounding box center [368, 20] width 462 height 17
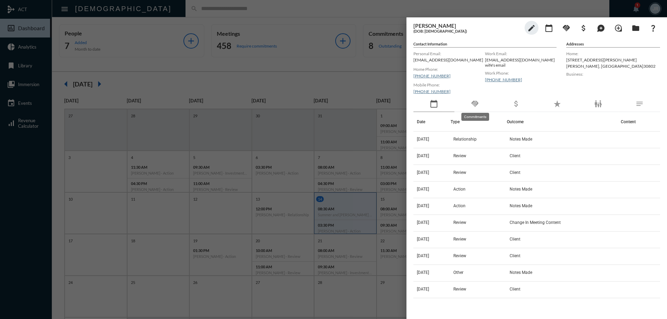
click at [479, 104] on mat-icon "handshake" at bounding box center [475, 104] width 8 height 8
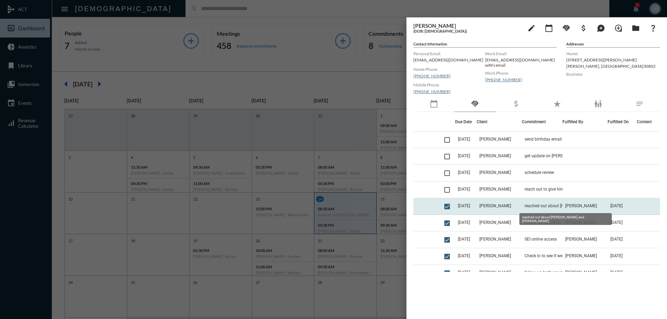
click at [552, 205] on span "reached out about Tater Simpson and Carl Rau" at bounding box center [559, 206] width 69 height 5
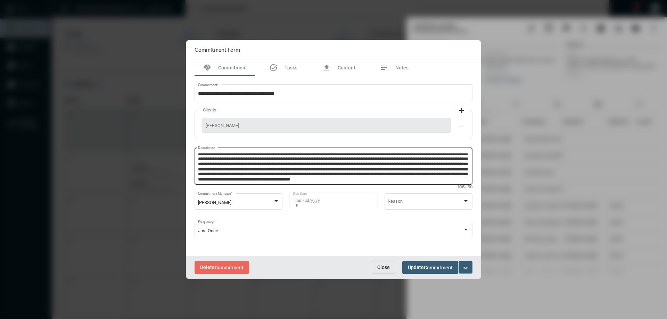
scroll to position [20, 0]
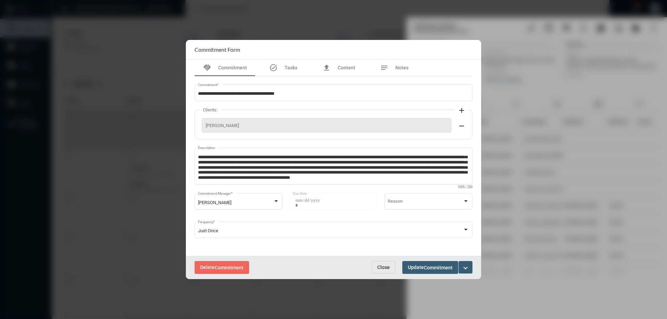
click at [385, 264] on button "Close" at bounding box center [384, 267] width 24 height 13
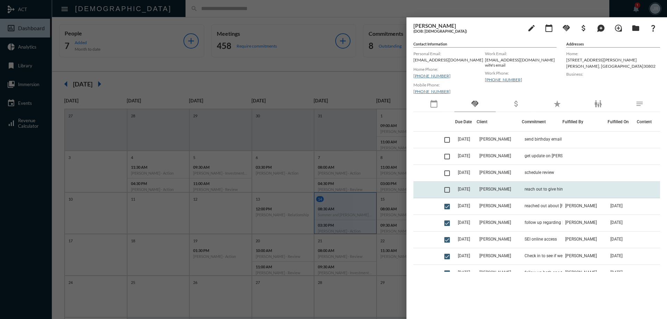
click at [512, 188] on td "Dino Dakuras" at bounding box center [499, 190] width 45 height 17
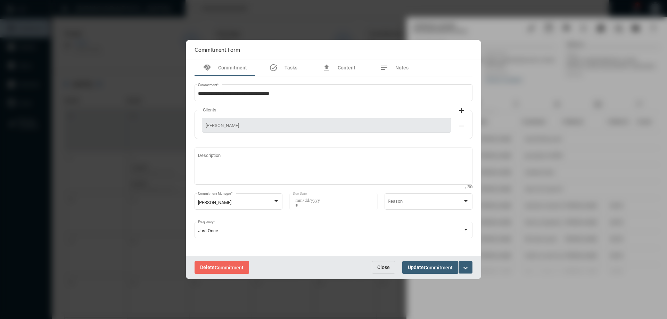
click at [383, 259] on div "Delete Commitment Close Update Commitment expand_more" at bounding box center [333, 267] width 295 height 23
click at [384, 265] on span "Close" at bounding box center [383, 268] width 13 height 6
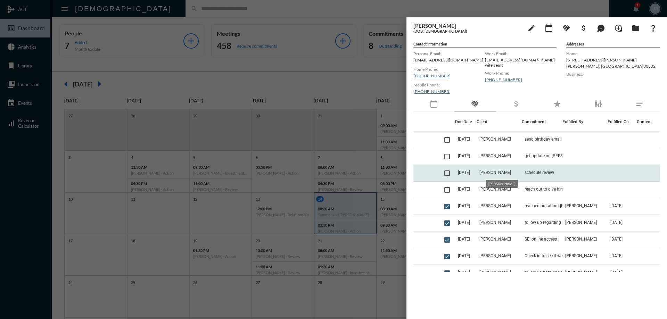
click at [489, 172] on span "Dino Dakuras" at bounding box center [495, 172] width 32 height 5
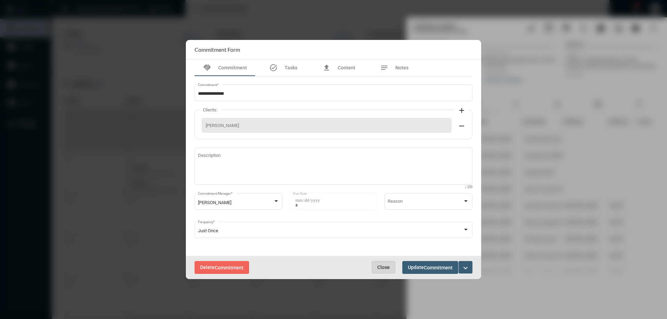
click at [387, 267] on span "Close" at bounding box center [383, 268] width 13 height 6
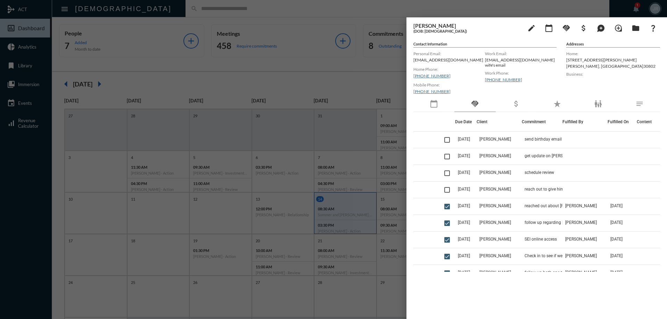
click at [165, 6] on div at bounding box center [333, 159] width 667 height 319
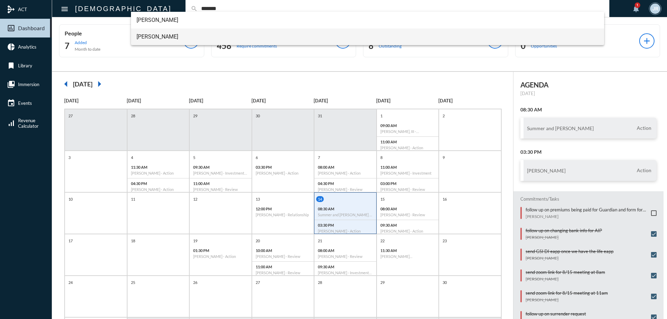
type input "*******"
click at [162, 34] on span "Hunter Lambert" at bounding box center [368, 36] width 462 height 17
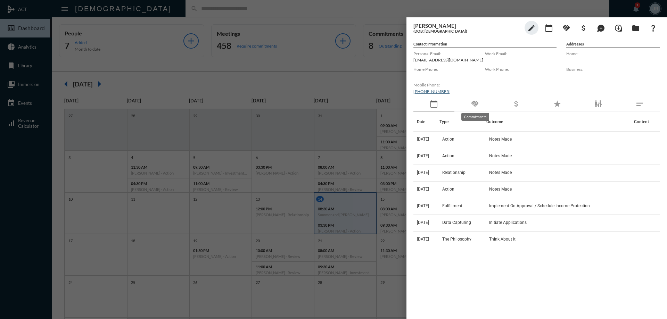
click at [472, 102] on mat-icon "handshake" at bounding box center [475, 104] width 8 height 8
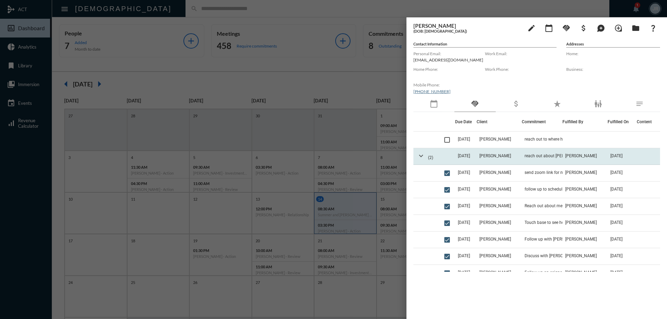
click at [421, 155] on mat-icon "expand_more" at bounding box center [421, 156] width 8 height 8
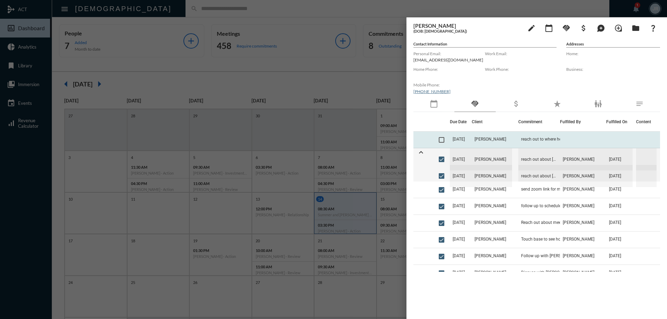
click at [494, 136] on td "Hunter Lambert" at bounding box center [495, 140] width 47 height 17
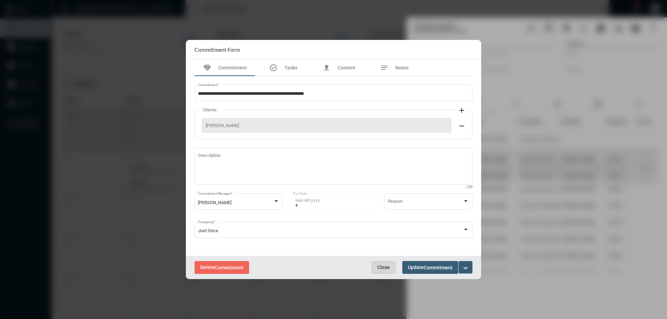
click at [381, 263] on button "Close" at bounding box center [384, 267] width 24 height 13
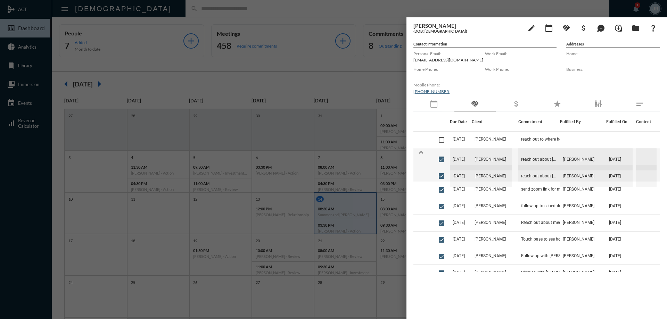
click at [159, 13] on div at bounding box center [333, 159] width 667 height 319
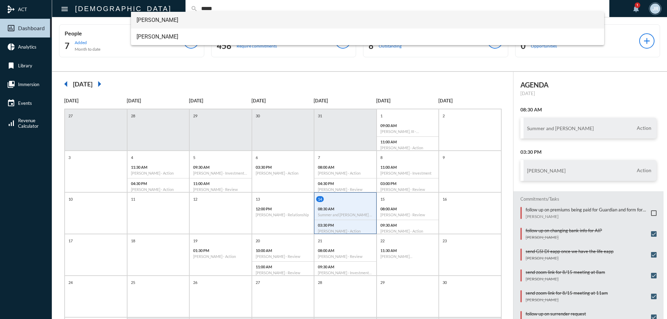
type input "*****"
click at [154, 17] on span "James Gable" at bounding box center [368, 20] width 462 height 17
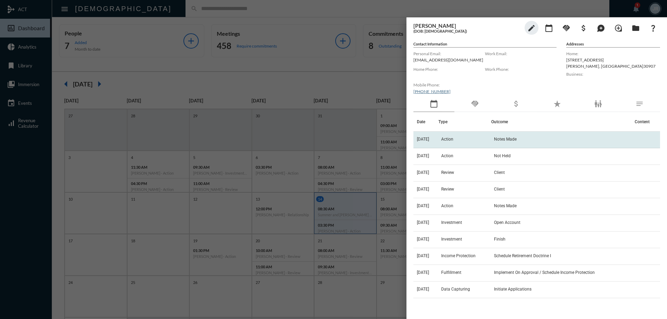
click at [453, 139] on span "Action" at bounding box center [447, 139] width 12 height 5
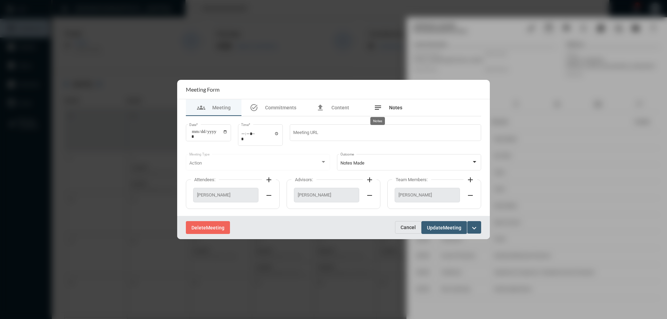
click at [379, 110] on mat-icon "notes" at bounding box center [378, 108] width 8 height 8
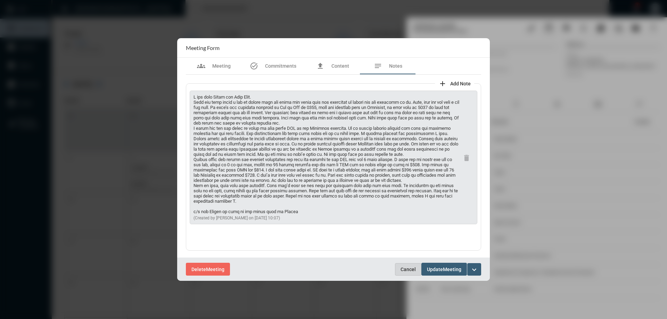
click at [405, 269] on span "Cancel" at bounding box center [408, 270] width 15 height 6
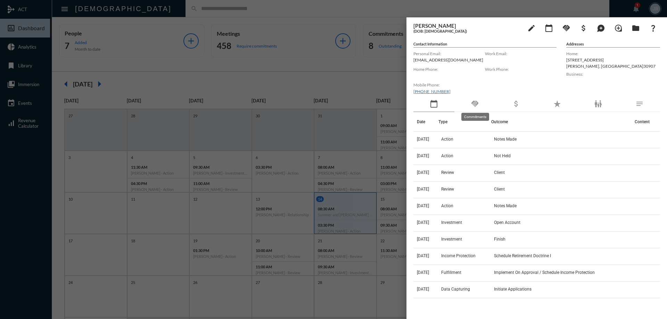
click at [477, 102] on mat-icon "handshake" at bounding box center [475, 104] width 8 height 8
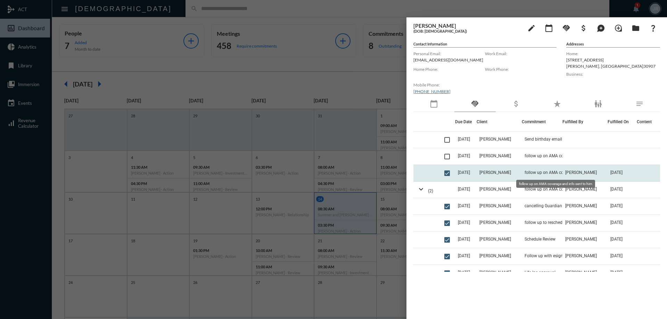
click at [541, 172] on span "follow up on AMA coverage and info sent to him" at bounding box center [559, 172] width 69 height 5
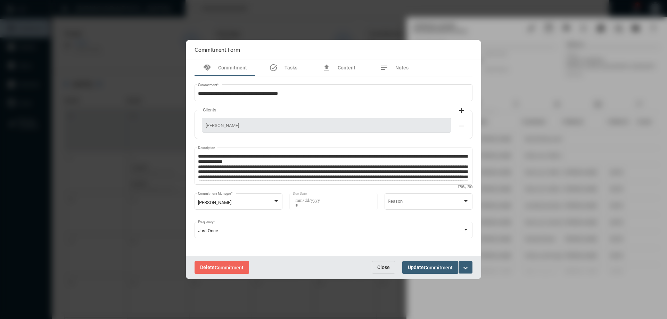
click at [385, 267] on span "Close" at bounding box center [383, 268] width 13 height 6
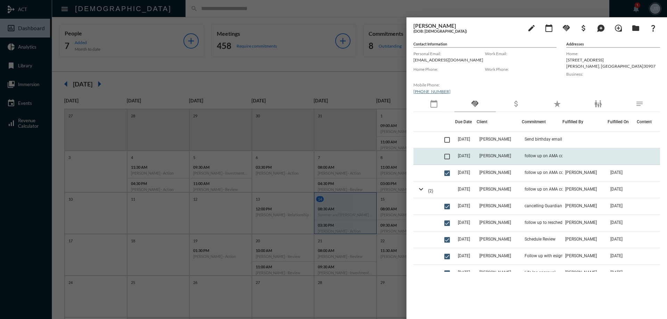
click at [522, 153] on td "follow up on AMA coverage and info sent to him/ schedule review" at bounding box center [542, 156] width 41 height 17
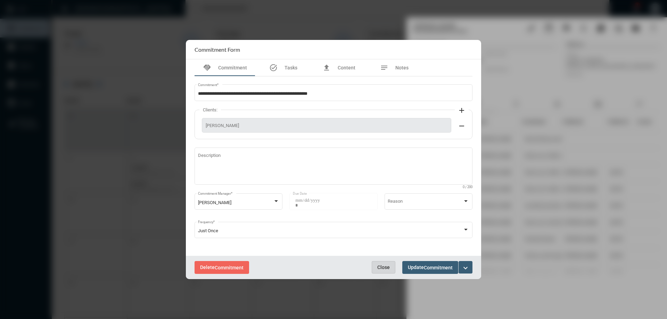
click at [387, 272] on button "Close" at bounding box center [384, 267] width 24 height 13
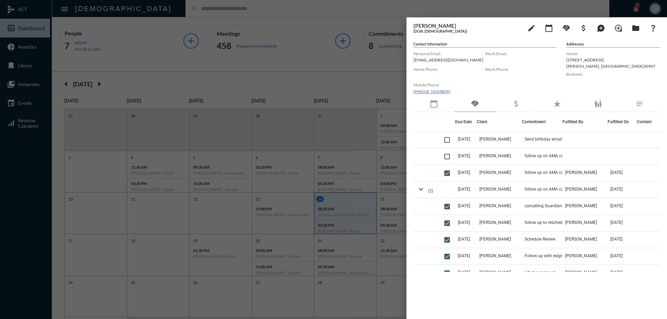
click at [151, 10] on div at bounding box center [333, 159] width 667 height 319
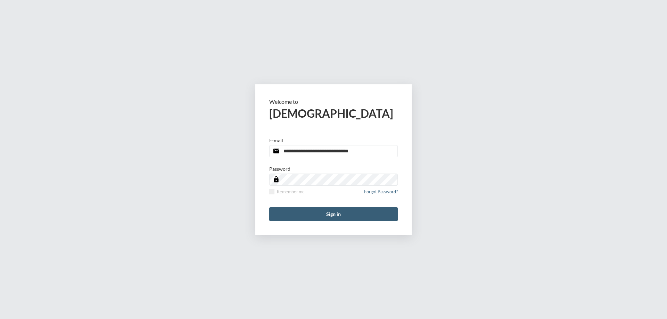
click at [371, 150] on input "**********" at bounding box center [333, 151] width 129 height 12
type input "**********"
click at [271, 192] on span at bounding box center [271, 191] width 5 height 5
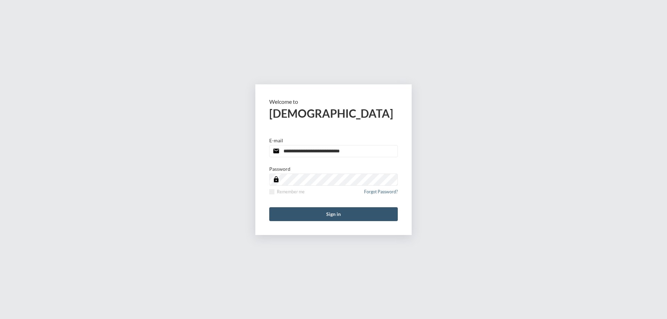
click at [282, 219] on button "Sign in" at bounding box center [333, 214] width 129 height 14
click at [375, 151] on input "**********" at bounding box center [333, 151] width 129 height 12
type input "**********"
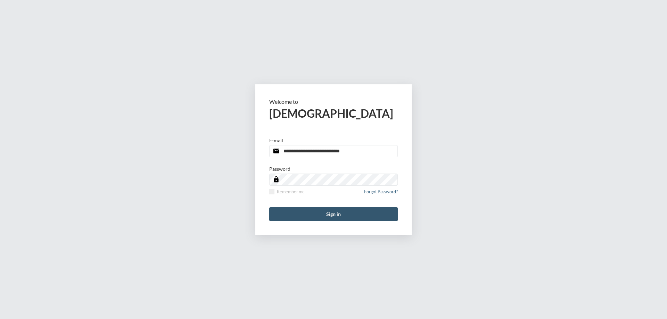
drag, startPoint x: 271, startPoint y: 192, endPoint x: 287, endPoint y: 213, distance: 25.3
click at [271, 192] on span at bounding box center [271, 191] width 5 height 5
click at [339, 216] on button "Sign in" at bounding box center [333, 214] width 129 height 14
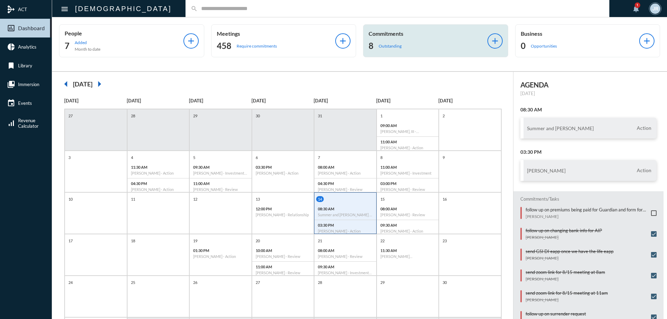
click at [426, 36] on p "Commitments" at bounding box center [428, 33] width 119 height 7
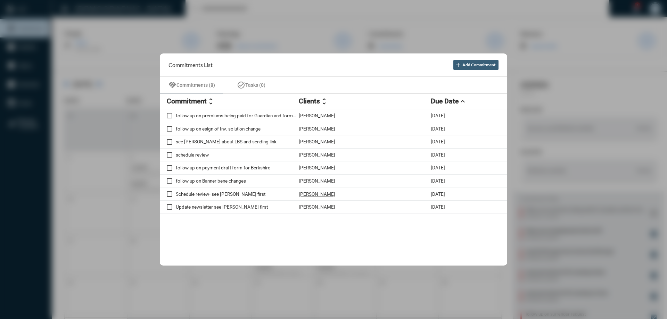
click at [327, 14] on div at bounding box center [333, 159] width 667 height 319
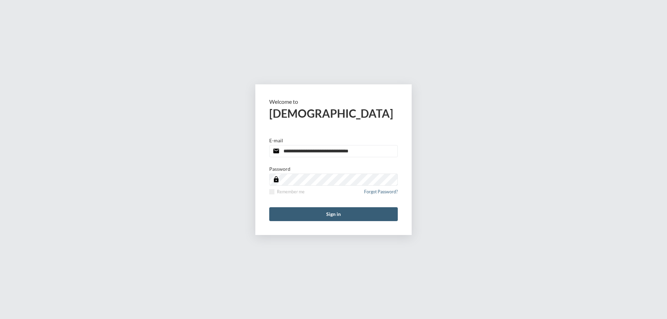
click at [369, 155] on input "**********" at bounding box center [333, 151] width 129 height 12
type input "**********"
click at [274, 186] on div "Password lock Remember me Forgot Password?" at bounding box center [333, 182] width 129 height 33
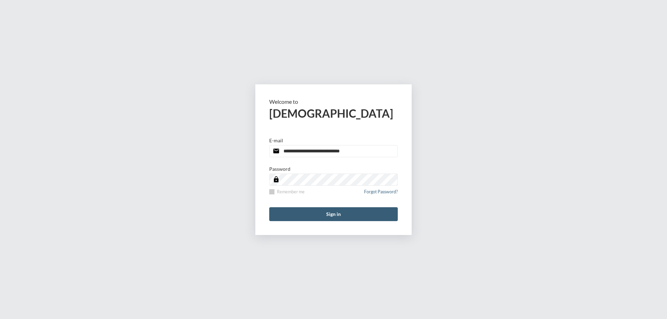
click at [273, 191] on span at bounding box center [271, 191] width 5 height 5
click at [304, 208] on button "Sign in" at bounding box center [333, 214] width 129 height 14
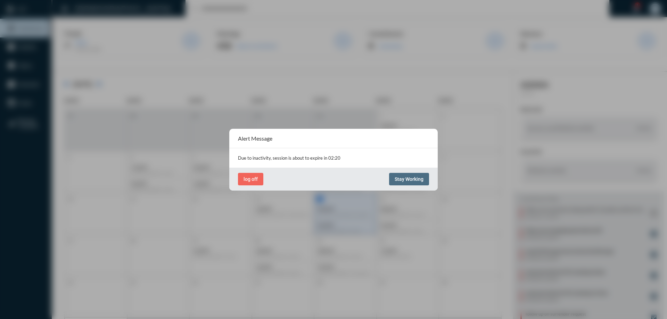
click at [414, 181] on span "Stay Working" at bounding box center [409, 179] width 29 height 6
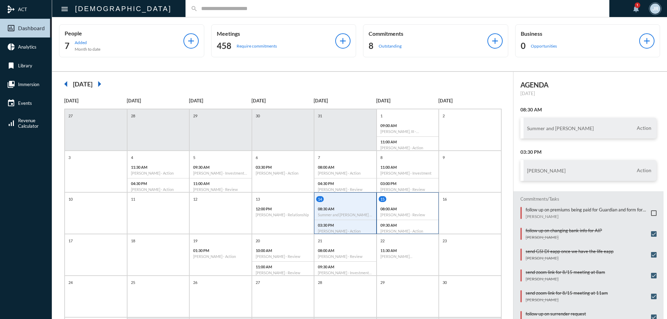
click at [417, 198] on div "15" at bounding box center [409, 199] width 60 height 6
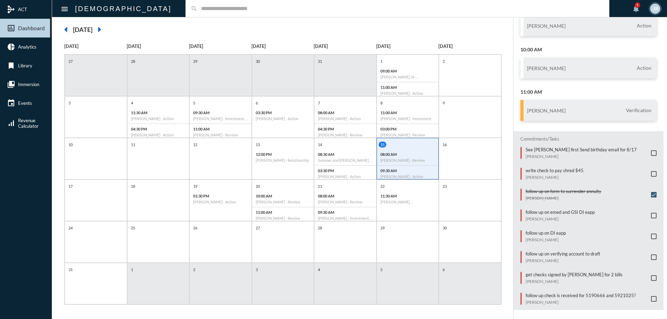
scroll to position [58, 0]
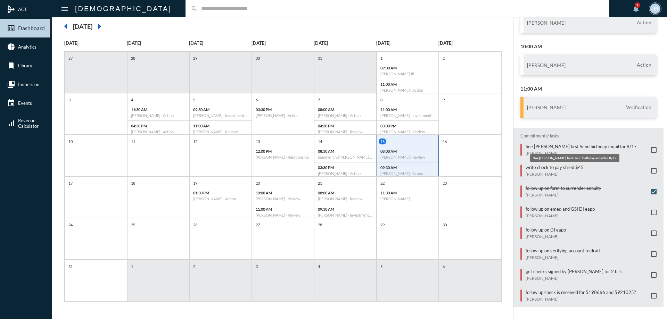
click at [544, 166] on mat-tooltip-component "See [PERSON_NAME] first Send birthday email for 8/17" at bounding box center [574, 158] width 99 height 18
click at [542, 164] on div "Commitments/Tasks See [PERSON_NAME] first Send birthday email for 8/17 [PERSON_…" at bounding box center [588, 217] width 150 height 179
click at [540, 166] on p "write check to pay shred $45" at bounding box center [555, 168] width 58 height 6
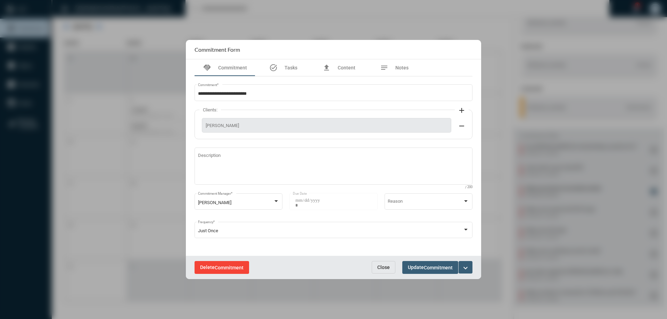
click at [238, 269] on span "Commitment" at bounding box center [229, 268] width 29 height 6
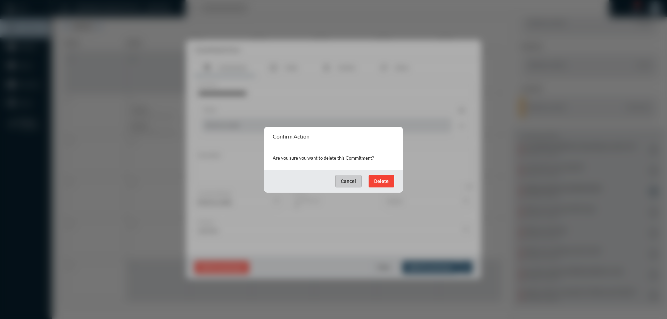
click at [383, 179] on span "Delete" at bounding box center [381, 182] width 15 height 6
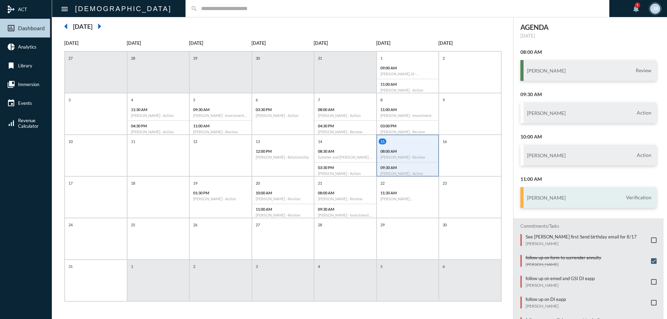
scroll to position [0, 0]
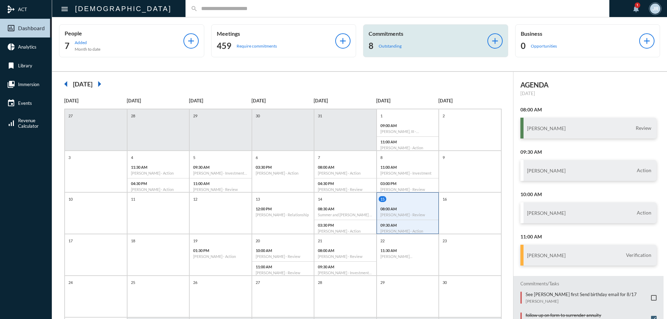
click at [406, 42] on div "8 Outstanding" at bounding box center [428, 45] width 119 height 11
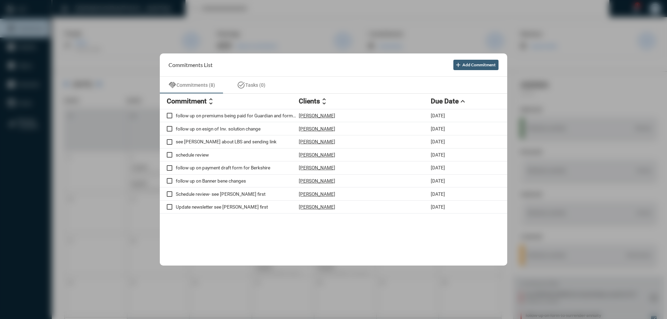
click at [321, 14] on div at bounding box center [333, 159] width 667 height 319
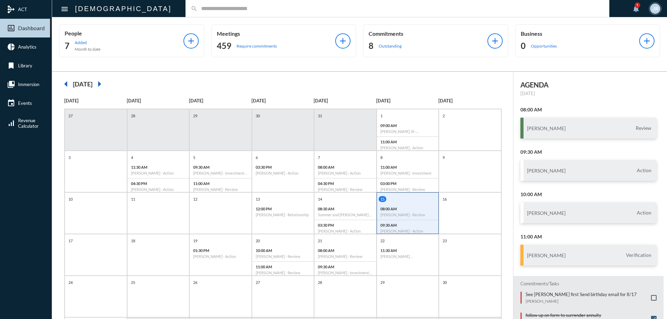
click at [198, 11] on input "text" at bounding box center [401, 9] width 406 height 6
type input "*******"
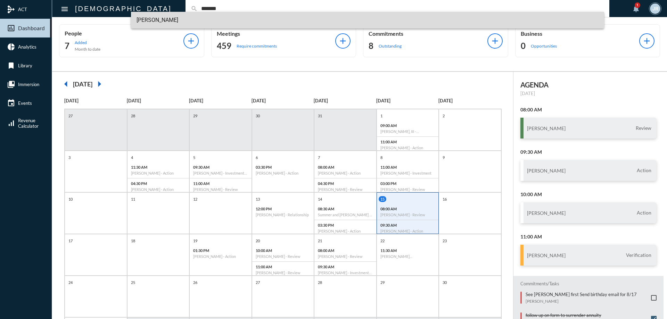
click at [151, 17] on span "[PERSON_NAME]" at bounding box center [368, 20] width 462 height 17
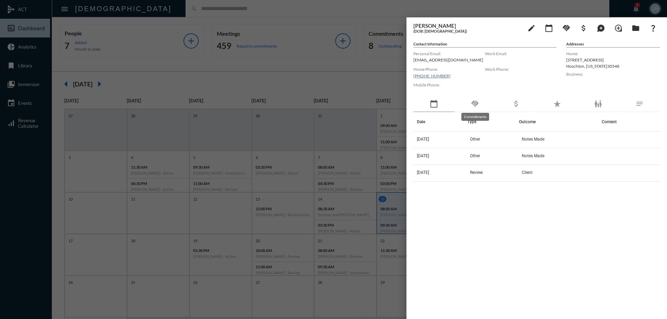
click at [477, 109] on mat-tooltip-component "Commitments" at bounding box center [475, 117] width 38 height 18
click at [477, 103] on mat-icon "handshake" at bounding box center [475, 104] width 8 height 8
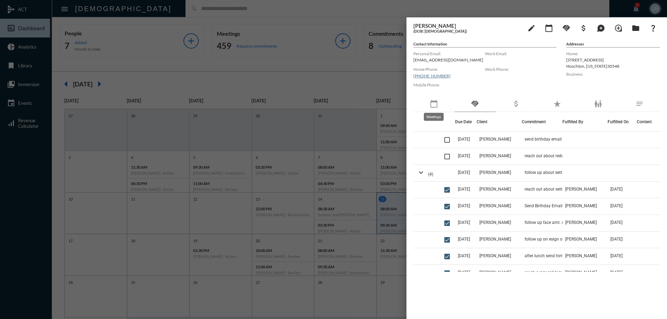
click at [433, 103] on mat-icon "calendar_today" at bounding box center [434, 104] width 8 height 8
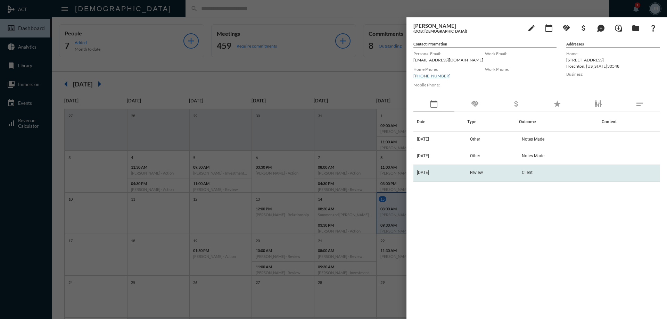
click at [467, 171] on td "[DATE]" at bounding box center [440, 173] width 54 height 17
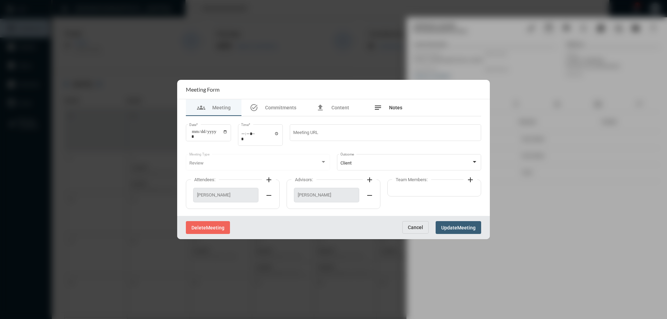
click at [394, 108] on span "Notes" at bounding box center [395, 108] width 13 height 6
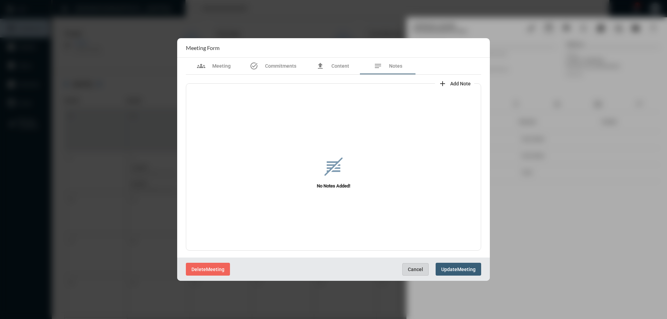
click at [419, 264] on button "Cancel" at bounding box center [415, 269] width 26 height 13
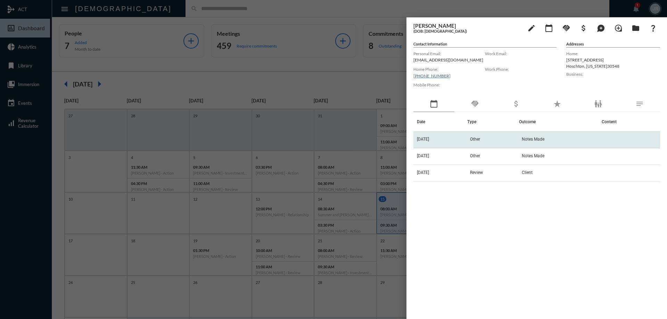
click at [488, 137] on td "Other" at bounding box center [493, 140] width 52 height 17
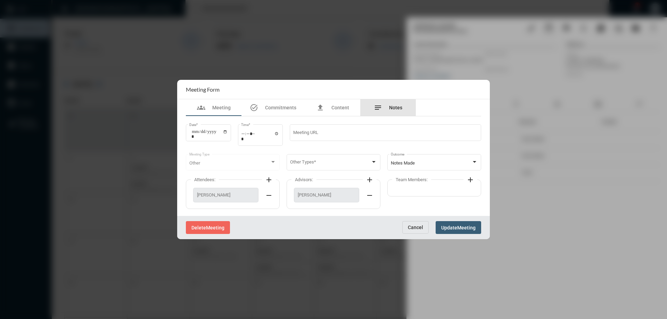
click at [392, 106] on span "Notes" at bounding box center [395, 108] width 13 height 6
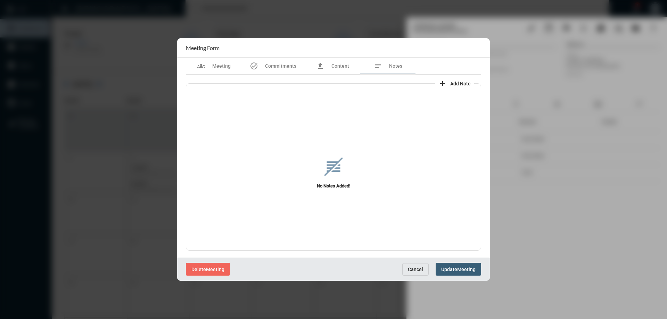
click at [414, 267] on span "Cancel" at bounding box center [415, 270] width 15 height 6
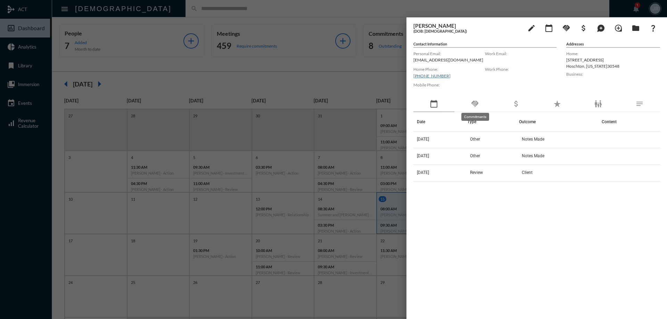
click at [477, 106] on mat-icon "handshake" at bounding box center [475, 104] width 8 height 8
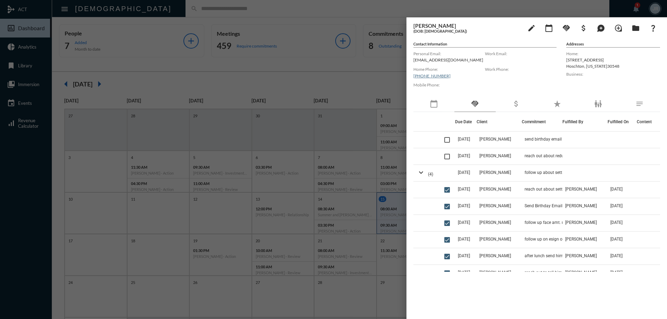
click at [278, 8] on div at bounding box center [333, 159] width 667 height 319
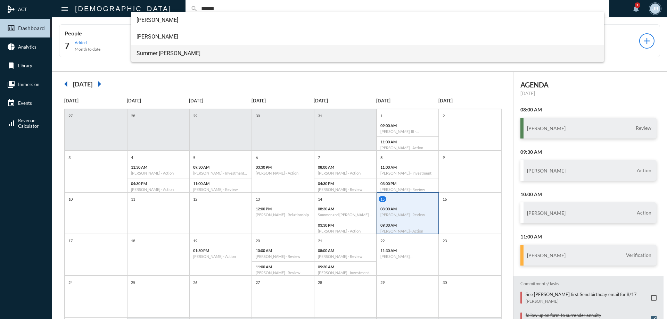
type input "******"
click at [154, 52] on span "Summer [PERSON_NAME]" at bounding box center [368, 53] width 462 height 17
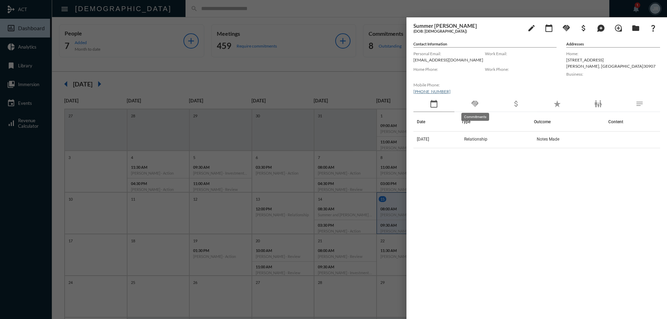
click at [477, 102] on mat-icon "handshake" at bounding box center [475, 104] width 8 height 8
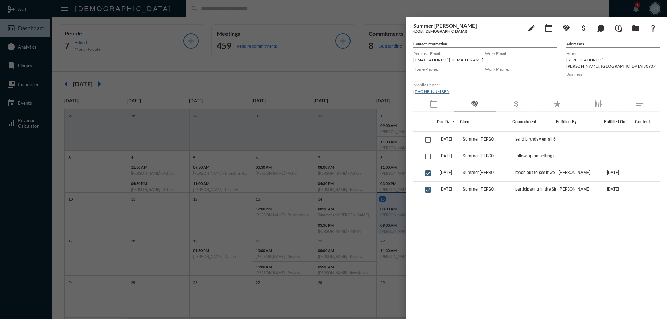
click at [431, 60] on p "[EMAIL_ADDRESS][DOMAIN_NAME]" at bounding box center [449, 59] width 72 height 5
copy p "[EMAIL_ADDRESS][DOMAIN_NAME]"
click at [574, 26] on div "edit calendar_today handshake attach_money maps_ugc loupe folder question_mark" at bounding box center [590, 28] width 139 height 14
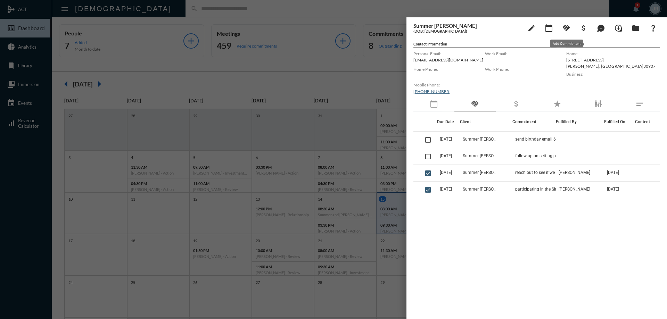
click at [564, 28] on mat-icon "handshake" at bounding box center [566, 28] width 8 height 8
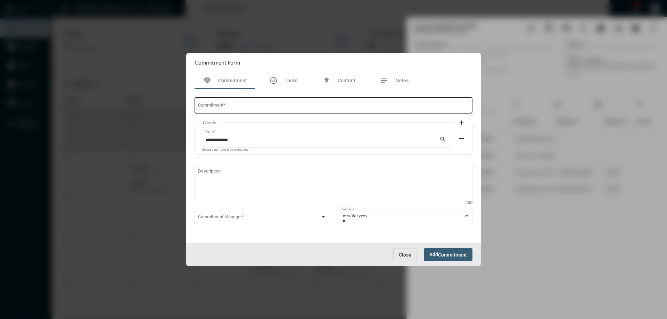
click at [209, 102] on div "Commitment *" at bounding box center [333, 105] width 271 height 18
type input "**********"
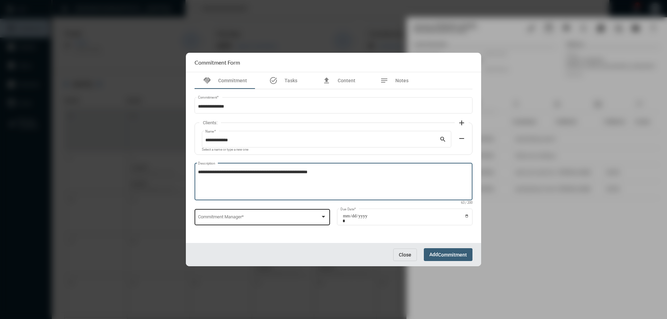
type textarea "**********"
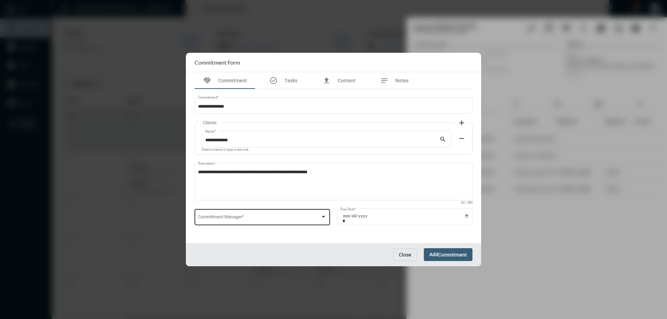
click at [227, 225] on div "Commitment Manager *" at bounding box center [262, 217] width 129 height 18
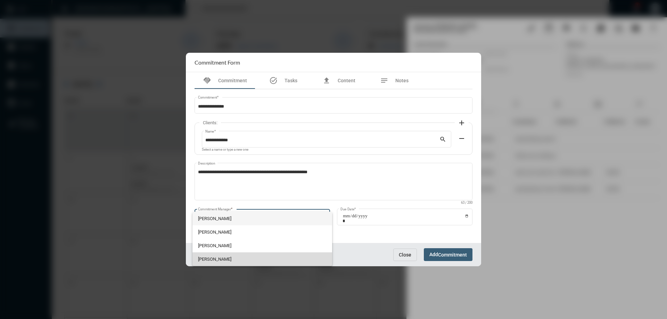
click at [211, 255] on span "[PERSON_NAME]" at bounding box center [262, 260] width 129 height 14
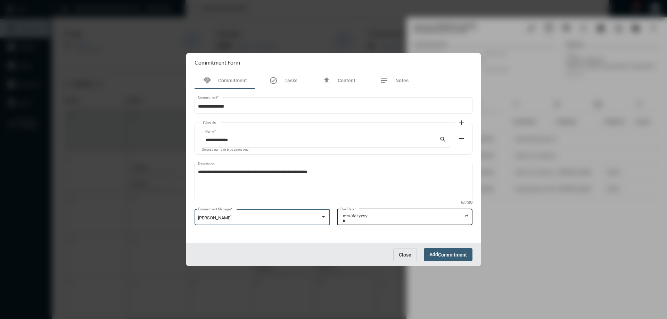
click at [468, 215] on input "Due Date *" at bounding box center [406, 219] width 126 height 10
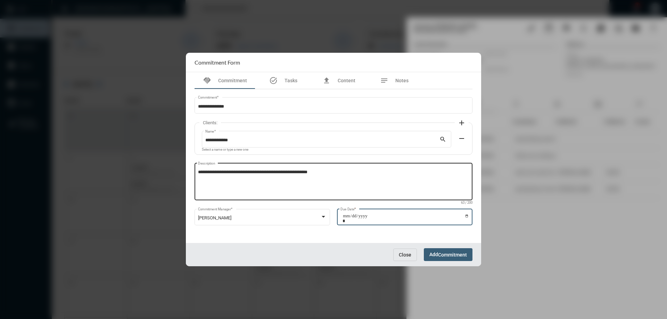
type input "**********"
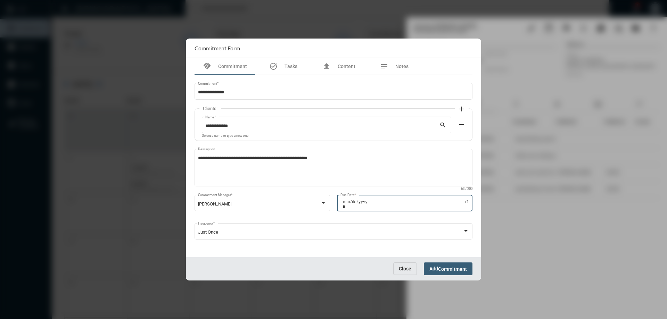
click at [438, 268] on span "Add Commitment" at bounding box center [448, 269] width 38 height 6
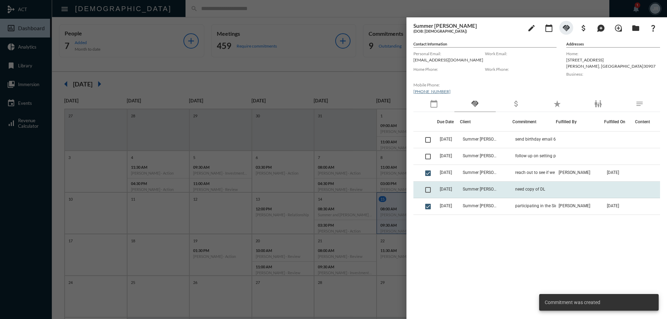
click at [428, 189] on span at bounding box center [428, 190] width 6 height 6
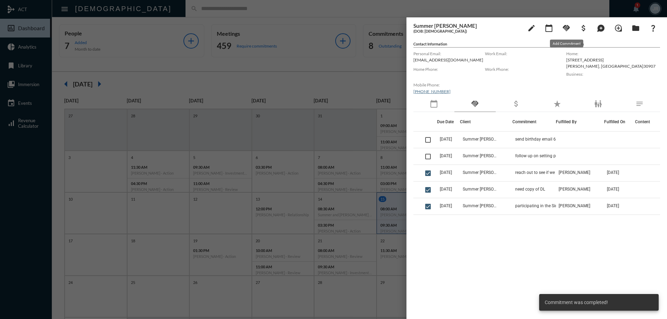
click at [567, 26] on mat-icon "handshake" at bounding box center [566, 28] width 8 height 8
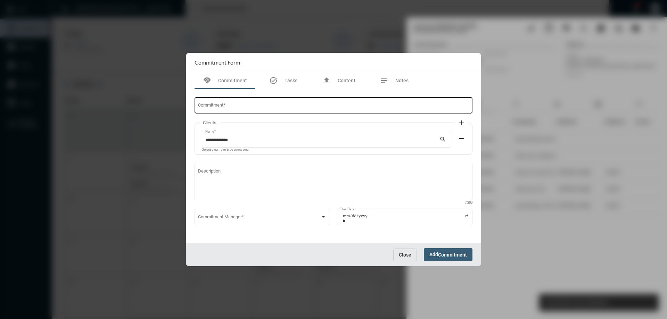
click at [279, 107] on input "Commitment *" at bounding box center [333, 106] width 271 height 5
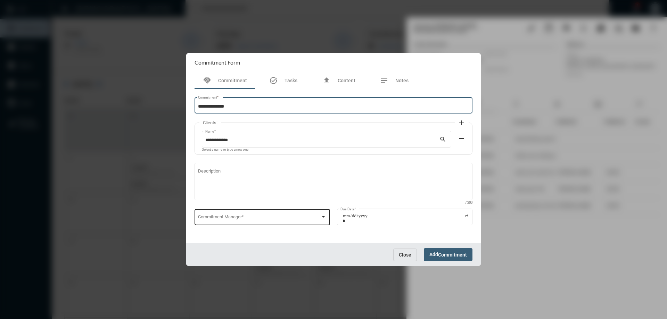
type input "**********"
click at [216, 211] on div "Commitment Manager *" at bounding box center [262, 217] width 129 height 18
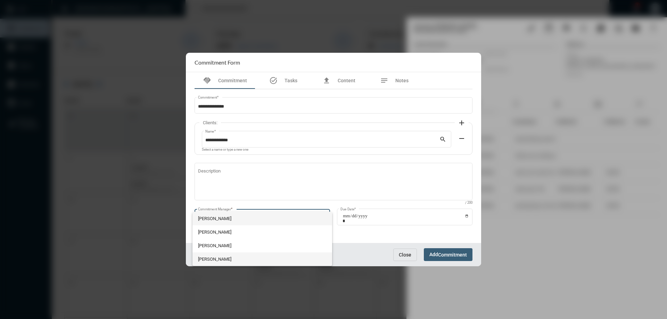
click at [216, 258] on span "[PERSON_NAME]" at bounding box center [262, 260] width 129 height 14
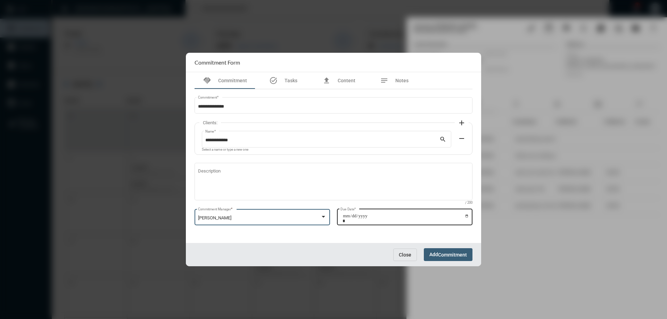
click at [466, 216] on input "Due Date *" at bounding box center [406, 219] width 126 height 10
type input "**********"
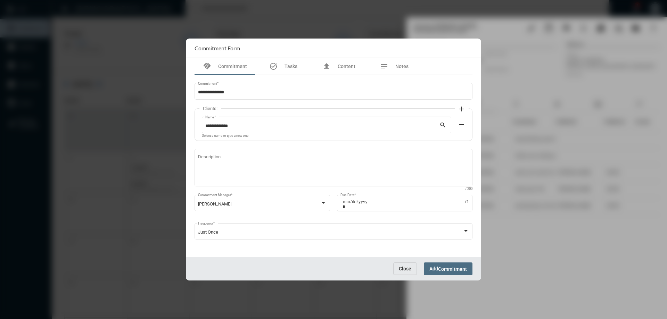
click at [434, 268] on span "Add Commitment" at bounding box center [448, 269] width 38 height 6
